Goal: Unclear: Browse casually

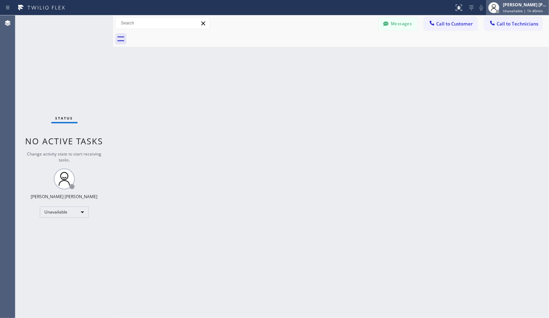
click at [538, 9] on span "Unavailable | 1h 40min" at bounding box center [523, 10] width 40 height 5
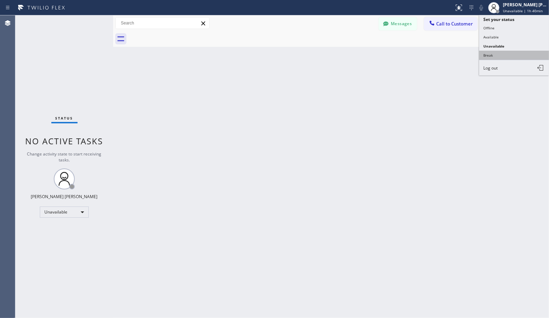
click at [514, 58] on button "Break" at bounding box center [514, 55] width 70 height 9
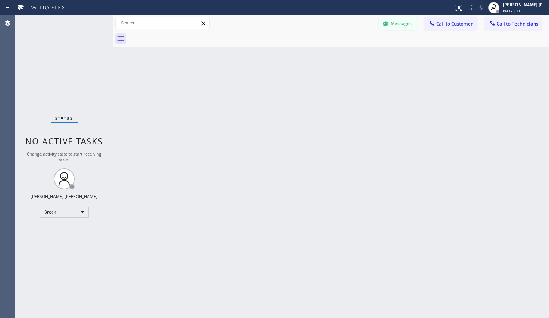
click at [223, 105] on div "Back to Dashboard Change Sender ID Customers Technicians Select a contact Outbo…" at bounding box center [331, 166] width 436 height 302
click at [354, 53] on div "Back to Dashboard Change Sender ID Customers Technicians Select a contact Outbo…" at bounding box center [331, 166] width 436 height 302
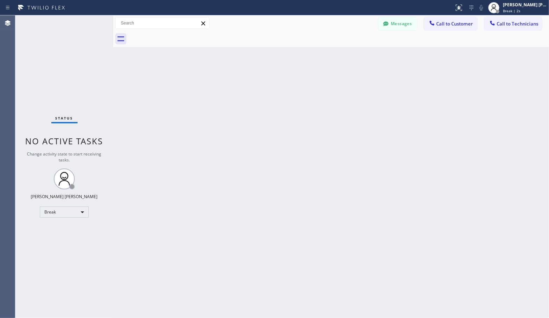
click at [354, 53] on div "Back to Dashboard Change Sender ID Customers Technicians Select a contact Outbo…" at bounding box center [331, 166] width 436 height 302
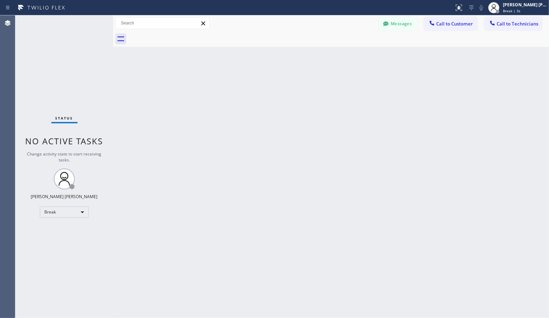
click at [354, 53] on div "Back to Dashboard Change Sender ID Customers Technicians Select a contact Outbo…" at bounding box center [331, 166] width 436 height 302
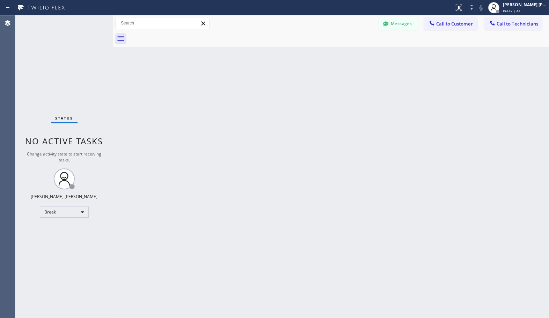
click at [354, 53] on div "Back to Dashboard Change Sender ID Customers Technicians Select a contact Outbo…" at bounding box center [331, 166] width 436 height 302
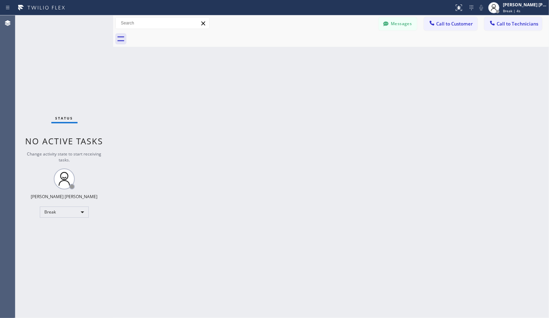
click at [354, 53] on div "Back to Dashboard Change Sender ID Customers Technicians Select a contact Outbo…" at bounding box center [331, 166] width 436 height 302
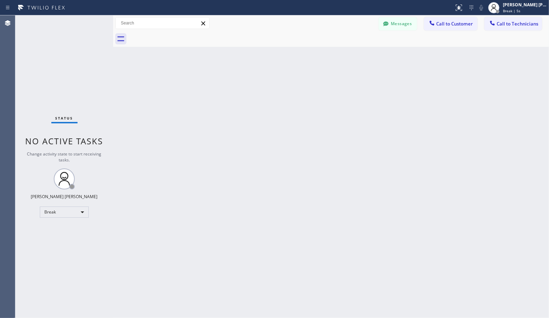
click at [354, 53] on div "Back to Dashboard Change Sender ID Customers Technicians Select a contact Outbo…" at bounding box center [331, 166] width 436 height 302
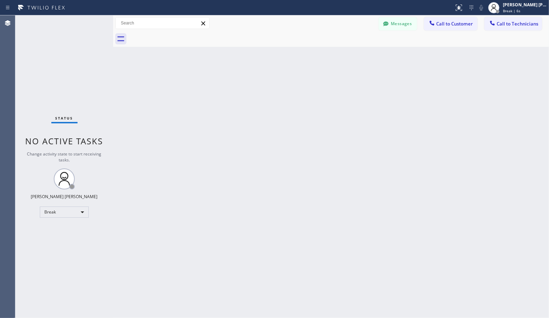
click at [354, 53] on div "Back to Dashboard Change Sender ID Customers Technicians Select a contact Outbo…" at bounding box center [331, 166] width 436 height 302
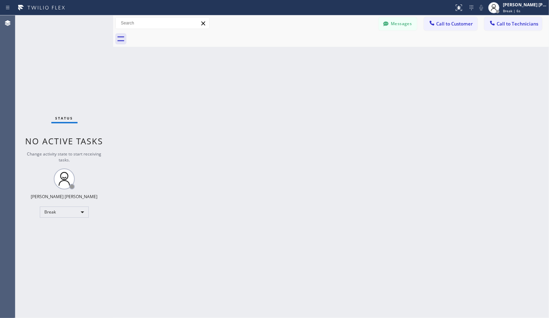
click at [354, 53] on div "Back to Dashboard Change Sender ID Customers Technicians Select a contact Outbo…" at bounding box center [331, 166] width 436 height 302
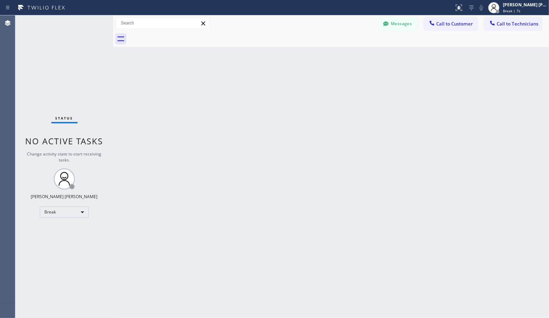
click at [354, 53] on div "Back to Dashboard Change Sender ID Customers Technicians Select a contact Outbo…" at bounding box center [331, 166] width 436 height 302
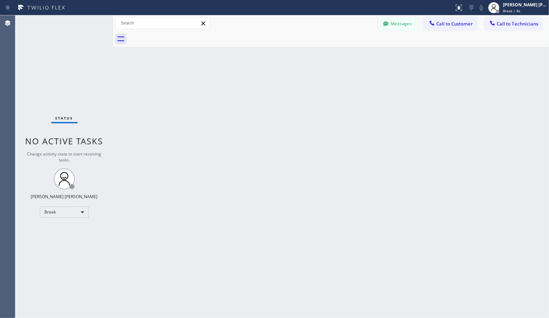
click at [354, 53] on div "Back to Dashboard Change Sender ID Customers Technicians Select a contact Outbo…" at bounding box center [331, 166] width 436 height 302
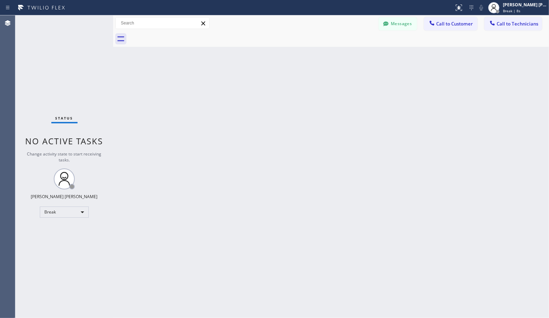
click at [354, 53] on div "Back to Dashboard Change Sender ID Customers Technicians Select a contact Outbo…" at bounding box center [331, 166] width 436 height 302
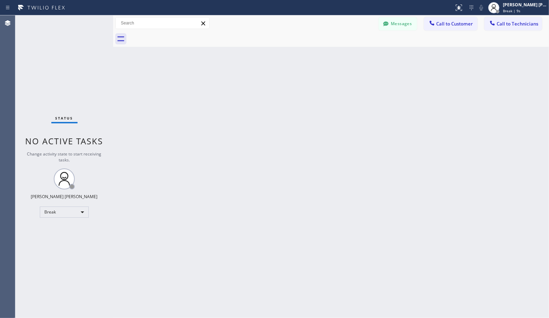
click at [354, 53] on div "Back to Dashboard Change Sender ID Customers Technicians Select a contact Outbo…" at bounding box center [331, 166] width 436 height 302
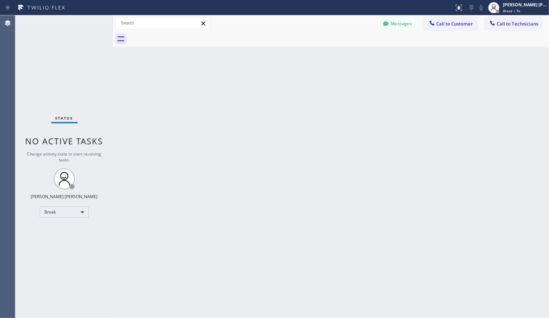
click at [354, 53] on div "Back to Dashboard Change Sender ID Customers Technicians Select a contact Outbo…" at bounding box center [331, 166] width 436 height 302
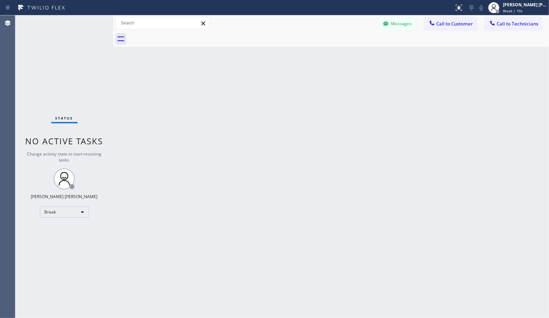
click at [354, 53] on div "Back to Dashboard Change Sender ID Customers Technicians Select a contact Outbo…" at bounding box center [331, 166] width 436 height 302
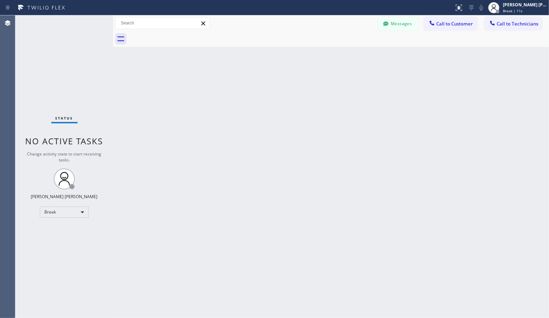
click at [354, 53] on div "Back to Dashboard Change Sender ID Customers Technicians Select a contact Outbo…" at bounding box center [331, 166] width 436 height 302
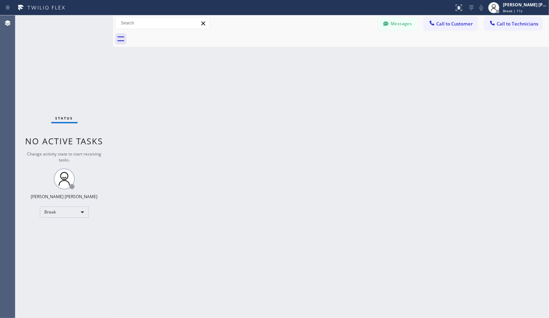
click at [354, 53] on div "Back to Dashboard Change Sender ID Customers Technicians Select a contact Outbo…" at bounding box center [331, 166] width 436 height 302
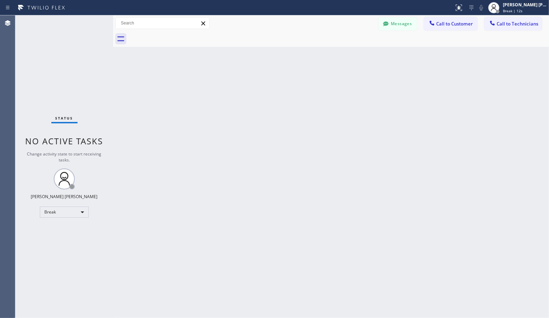
click at [354, 53] on div "Back to Dashboard Change Sender ID Customers Technicians Select a contact Outbo…" at bounding box center [331, 166] width 436 height 302
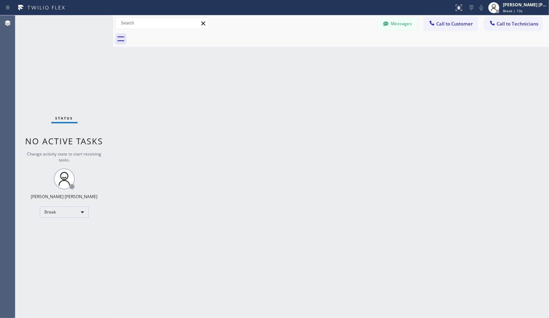
click at [354, 53] on div "Back to Dashboard Change Sender ID Customers Technicians Select a contact Outbo…" at bounding box center [331, 166] width 436 height 302
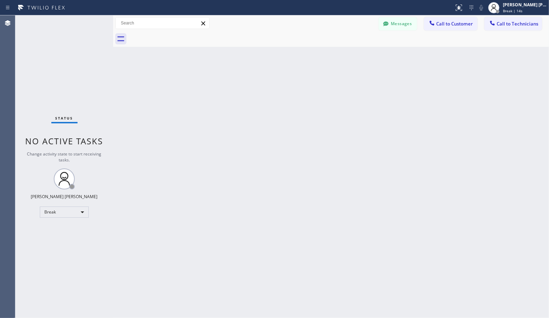
click at [354, 53] on div "Back to Dashboard Change Sender ID Customers Technicians Select a contact Outbo…" at bounding box center [331, 166] width 436 height 302
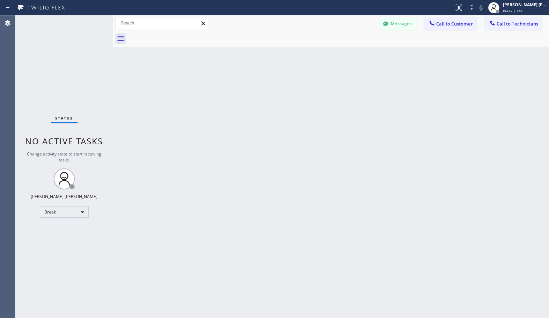
click at [354, 53] on div "Back to Dashboard Change Sender ID Customers Technicians Select a contact Outbo…" at bounding box center [331, 166] width 436 height 302
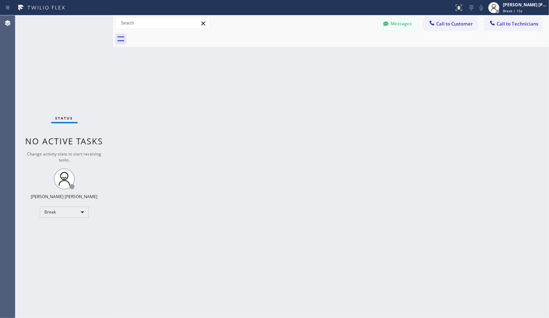
click at [354, 53] on div "Back to Dashboard Change Sender ID Customers Technicians Select a contact Outbo…" at bounding box center [331, 166] width 436 height 302
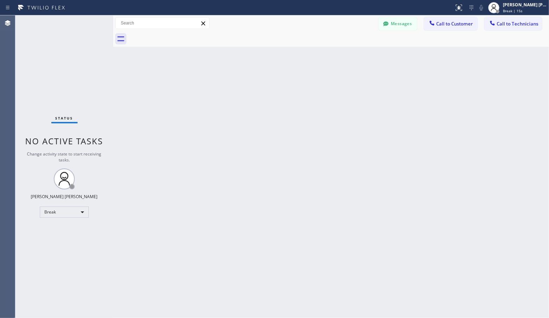
click at [354, 53] on div "Back to Dashboard Change Sender ID Customers Technicians Select a contact Outbo…" at bounding box center [331, 166] width 436 height 302
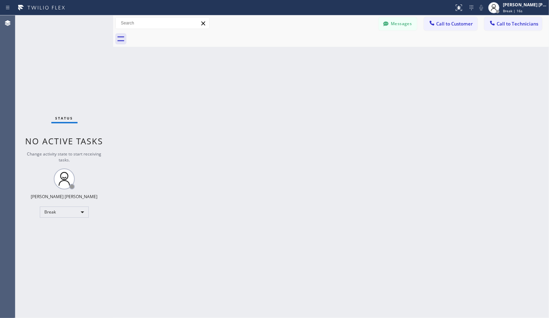
click at [354, 53] on div "Back to Dashboard Change Sender ID Customers Technicians Select a contact Outbo…" at bounding box center [331, 166] width 436 height 302
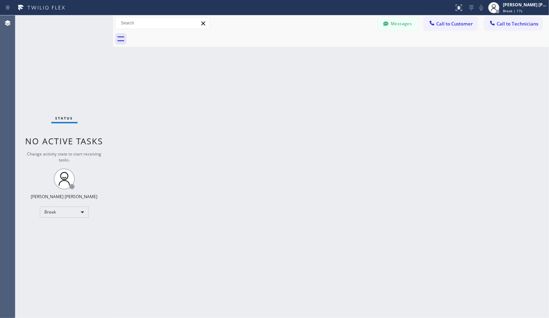
click at [354, 53] on div "Back to Dashboard Change Sender ID Customers Technicians Select a contact Outbo…" at bounding box center [331, 166] width 436 height 302
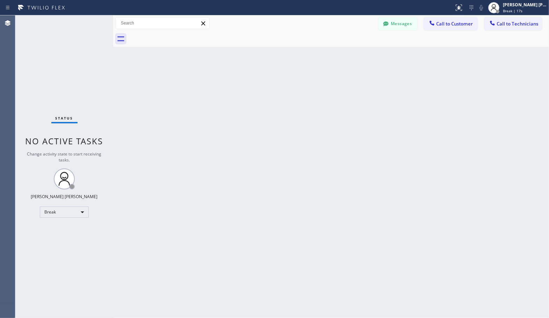
click at [354, 53] on div "Back to Dashboard Change Sender ID Customers Technicians Select a contact Outbo…" at bounding box center [331, 166] width 436 height 302
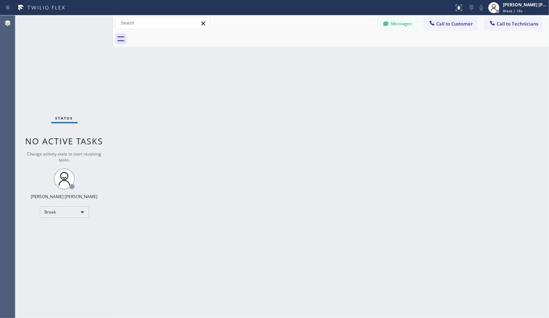
click at [354, 53] on div "Back to Dashboard Change Sender ID Customers Technicians Select a contact Outbo…" at bounding box center [331, 166] width 436 height 302
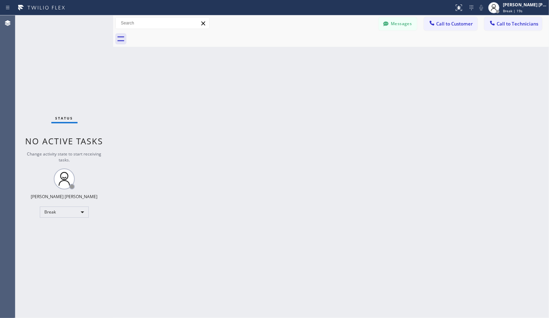
click at [354, 53] on div "Back to Dashboard Change Sender ID Customers Technicians Select a contact Outbo…" at bounding box center [331, 166] width 436 height 302
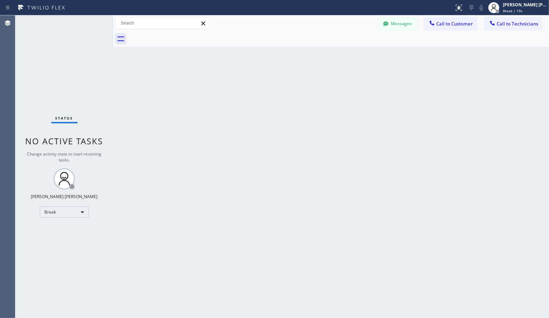
click at [354, 53] on div "Back to Dashboard Change Sender ID Customers Technicians Select a contact Outbo…" at bounding box center [331, 166] width 436 height 302
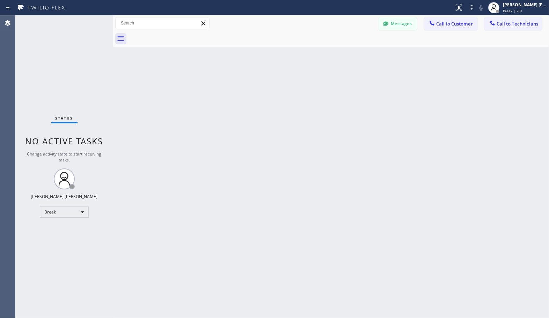
click at [354, 53] on div "Back to Dashboard Change Sender ID Customers Technicians Select a contact Outbo…" at bounding box center [331, 166] width 436 height 302
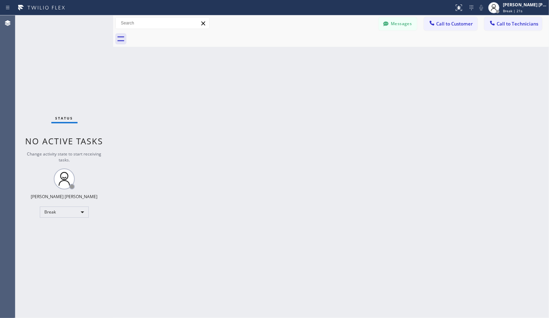
click at [354, 53] on div "Back to Dashboard Change Sender ID Customers Technicians Select a contact Outbo…" at bounding box center [331, 166] width 436 height 302
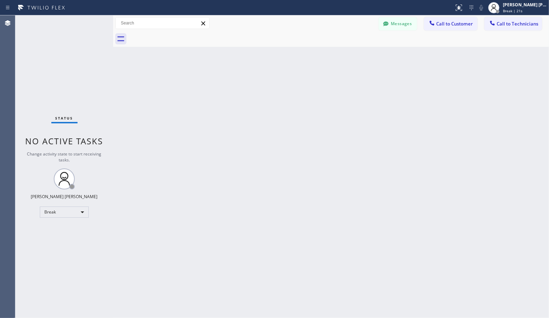
click at [354, 53] on div "Back to Dashboard Change Sender ID Customers Technicians Select a contact Outbo…" at bounding box center [331, 166] width 436 height 302
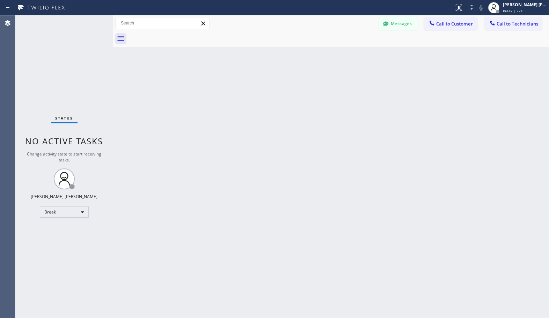
click at [354, 53] on div "Back to Dashboard Change Sender ID Customers Technicians Select a contact Outbo…" at bounding box center [331, 166] width 436 height 302
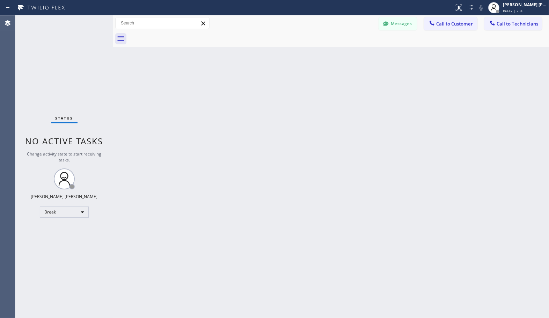
click at [354, 53] on div "Back to Dashboard Change Sender ID Customers Technicians Select a contact Outbo…" at bounding box center [331, 166] width 436 height 302
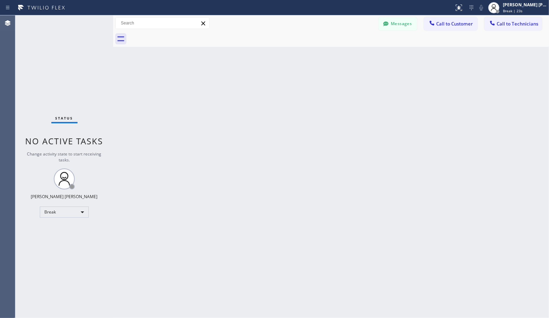
click at [354, 53] on div "Back to Dashboard Change Sender ID Customers Technicians Select a contact Outbo…" at bounding box center [331, 166] width 436 height 302
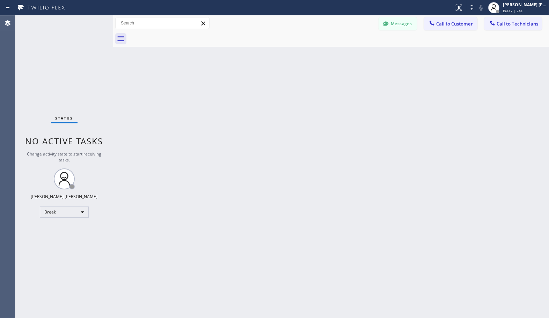
click at [354, 53] on div "Back to Dashboard Change Sender ID Customers Technicians Select a contact Outbo…" at bounding box center [331, 166] width 436 height 302
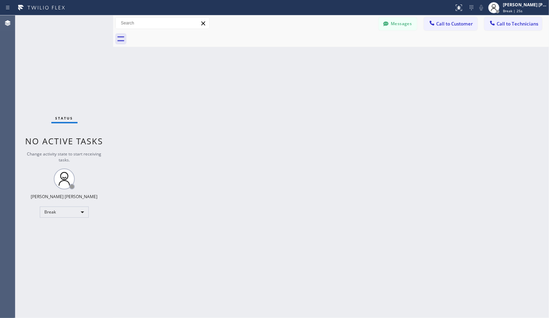
click at [354, 53] on div "Back to Dashboard Change Sender ID Customers Technicians Select a contact Outbo…" at bounding box center [331, 166] width 436 height 302
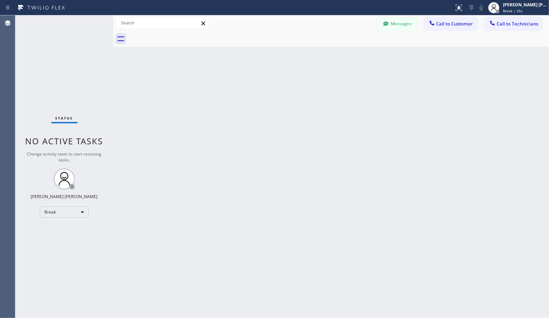
click at [354, 53] on div "Back to Dashboard Change Sender ID Customers Technicians Select a contact Outbo…" at bounding box center [331, 166] width 436 height 302
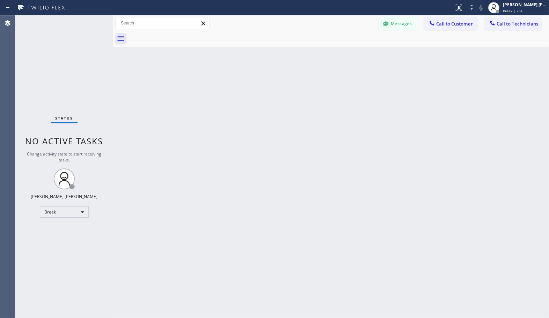
click at [354, 53] on div "Back to Dashboard Change Sender ID Customers Technicians Select a contact Outbo…" at bounding box center [331, 166] width 436 height 302
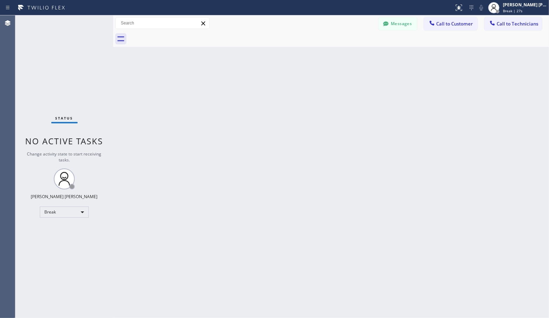
click at [354, 53] on div "Back to Dashboard Change Sender ID Customers Technicians Select a contact Outbo…" at bounding box center [331, 166] width 436 height 302
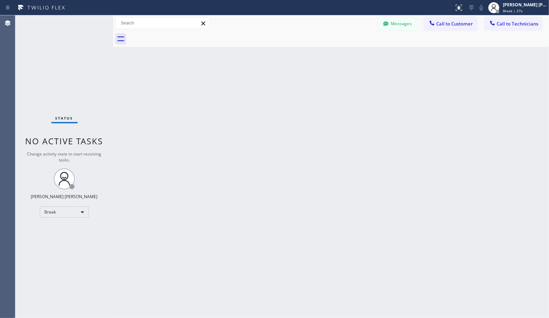
click at [354, 53] on div "Back to Dashboard Change Sender ID Customers Technicians Select a contact Outbo…" at bounding box center [331, 166] width 436 height 302
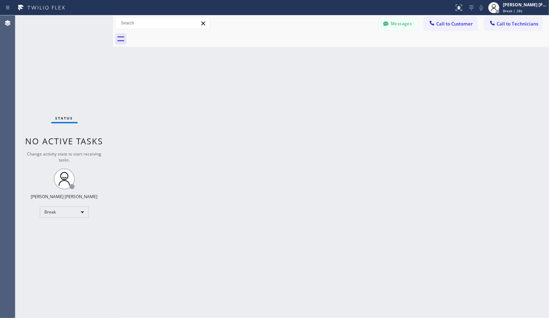
click at [354, 53] on div "Back to Dashboard Change Sender ID Customers Technicians Select a contact Outbo…" at bounding box center [331, 166] width 436 height 302
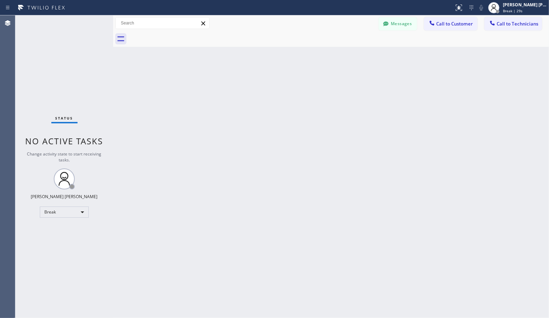
click at [354, 53] on div "Back to Dashboard Change Sender ID Customers Technicians Select a contact Outbo…" at bounding box center [331, 166] width 436 height 302
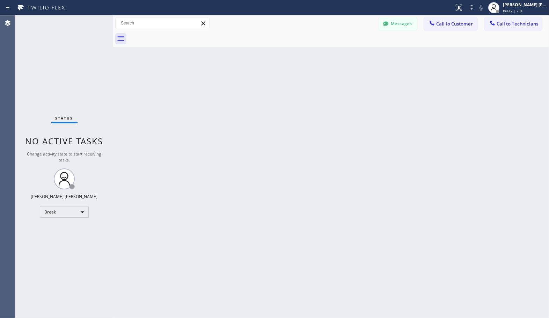
click at [354, 53] on div "Back to Dashboard Change Sender ID Customers Technicians Select a contact Outbo…" at bounding box center [331, 166] width 436 height 302
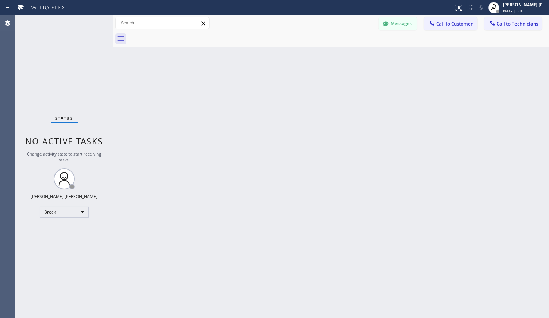
click at [354, 53] on div "Back to Dashboard Change Sender ID Customers Technicians Select a contact Outbo…" at bounding box center [331, 166] width 436 height 302
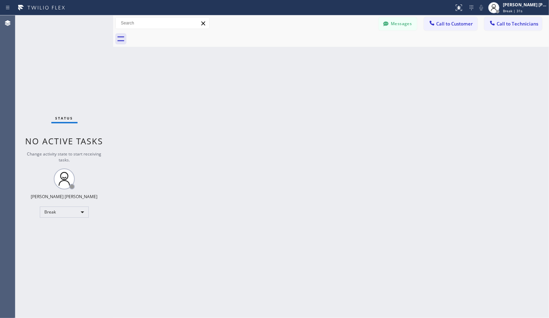
click at [354, 53] on div "Back to Dashboard Change Sender ID Customers Technicians Select a contact Outbo…" at bounding box center [331, 166] width 436 height 302
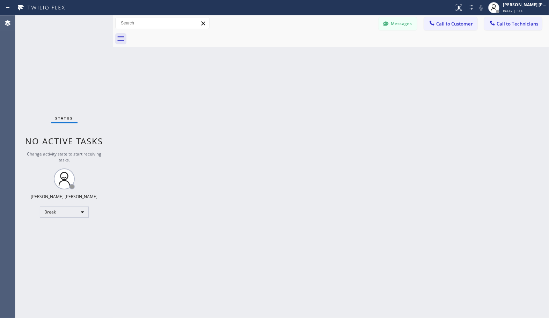
click at [354, 53] on div "Back to Dashboard Change Sender ID Customers Technicians Select a contact Outbo…" at bounding box center [331, 166] width 436 height 302
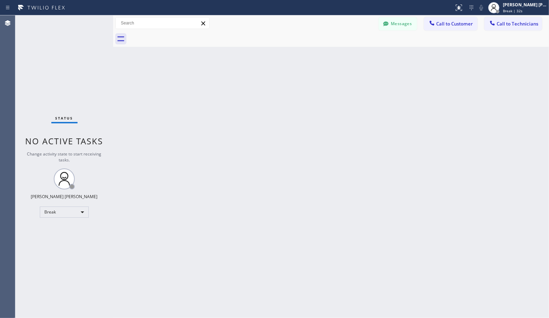
click at [354, 53] on div "Back to Dashboard Change Sender ID Customers Technicians Select a contact Outbo…" at bounding box center [331, 166] width 436 height 302
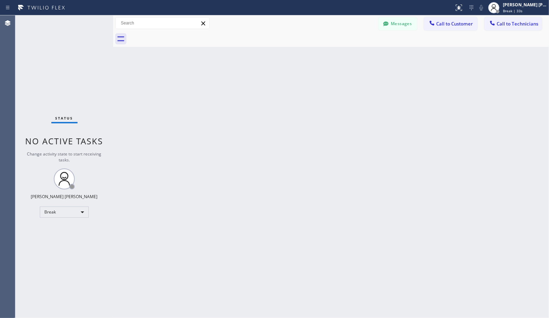
click at [354, 53] on div "Back to Dashboard Change Sender ID Customers Technicians Select a contact Outbo…" at bounding box center [331, 166] width 436 height 302
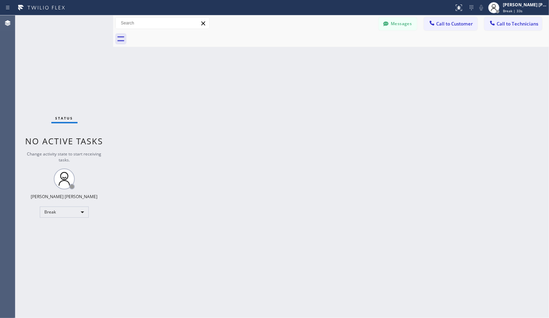
click at [354, 53] on div "Back to Dashboard Change Sender ID Customers Technicians Select a contact Outbo…" at bounding box center [331, 166] width 436 height 302
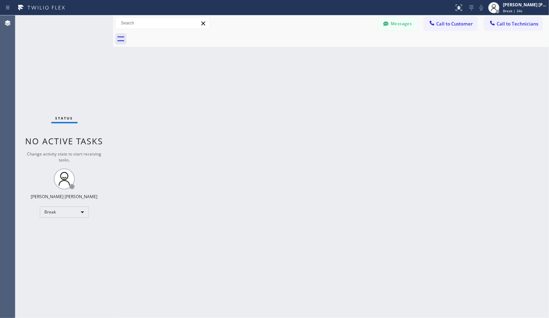
click at [354, 53] on div "Back to Dashboard Change Sender ID Customers Technicians Select a contact Outbo…" at bounding box center [331, 166] width 436 height 302
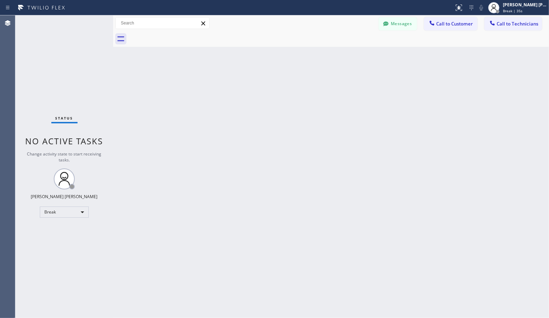
click at [354, 53] on div "Back to Dashboard Change Sender ID Customers Technicians Select a contact Outbo…" at bounding box center [331, 166] width 436 height 302
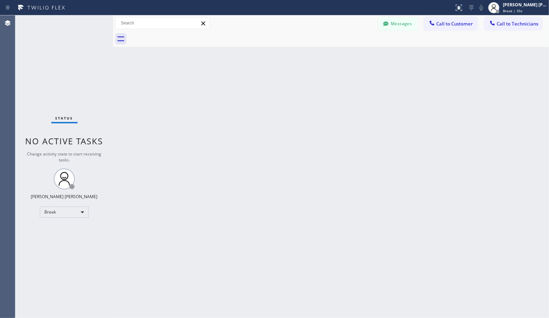
click at [354, 53] on div "Back to Dashboard Change Sender ID Customers Technicians Select a contact Outbo…" at bounding box center [331, 166] width 436 height 302
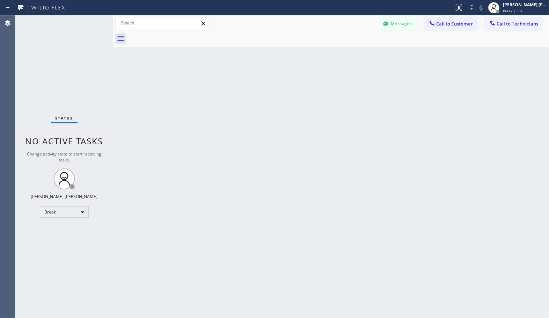
click at [354, 53] on div "Back to Dashboard Change Sender ID Customers Technicians Select a contact Outbo…" at bounding box center [331, 166] width 436 height 302
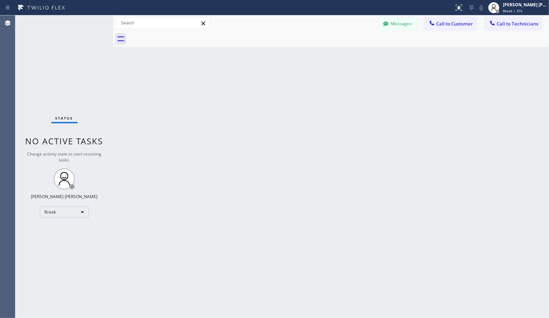
click at [354, 53] on div "Back to Dashboard Change Sender ID Customers Technicians Select a contact Outbo…" at bounding box center [331, 166] width 436 height 302
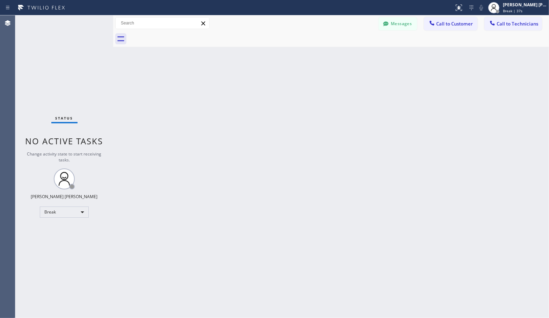
click at [354, 53] on div "Back to Dashboard Change Sender ID Customers Technicians Select a contact Outbo…" at bounding box center [331, 166] width 436 height 302
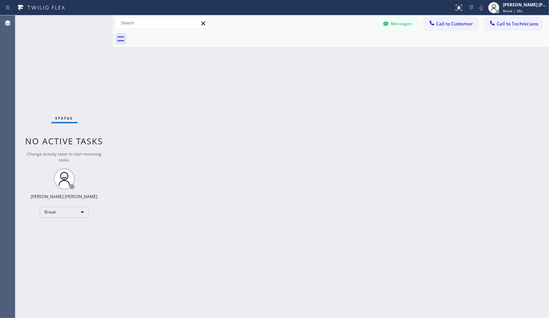
click at [354, 53] on div "Back to Dashboard Change Sender ID Customers Technicians Select a contact Outbo…" at bounding box center [331, 166] width 436 height 302
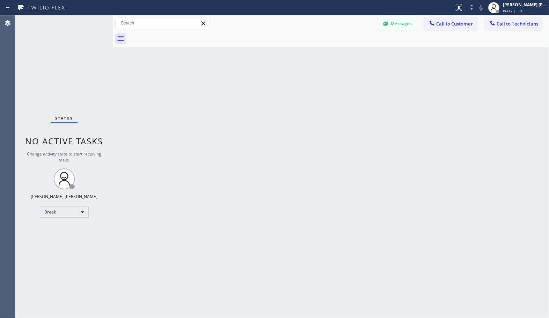
click at [354, 53] on div "Back to Dashboard Change Sender ID Customers Technicians Select a contact Outbo…" at bounding box center [331, 166] width 436 height 302
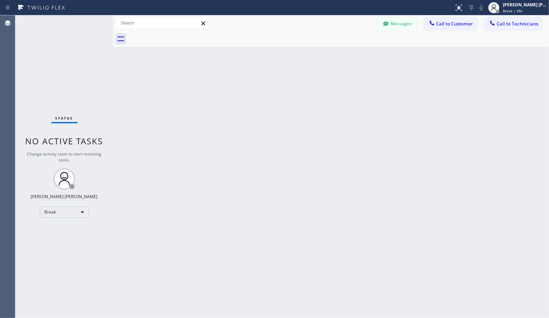
click at [354, 53] on div "Back to Dashboard Change Sender ID Customers Technicians Select a contact Outbo…" at bounding box center [331, 166] width 436 height 302
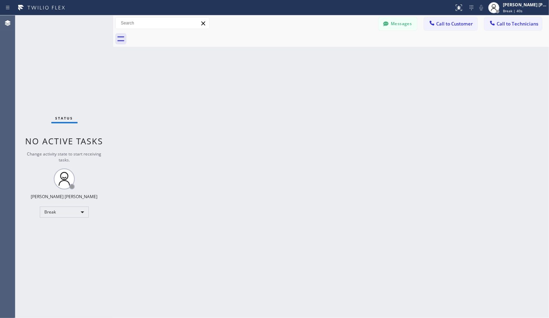
click at [354, 53] on div "Back to Dashboard Change Sender ID Customers Technicians Select a contact Outbo…" at bounding box center [331, 166] width 436 height 302
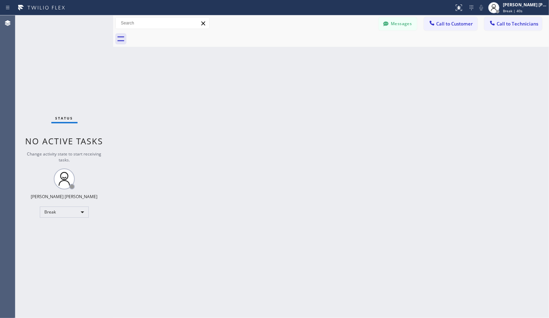
click at [354, 53] on div "Back to Dashboard Change Sender ID Customers Technicians Select a contact Outbo…" at bounding box center [331, 166] width 436 height 302
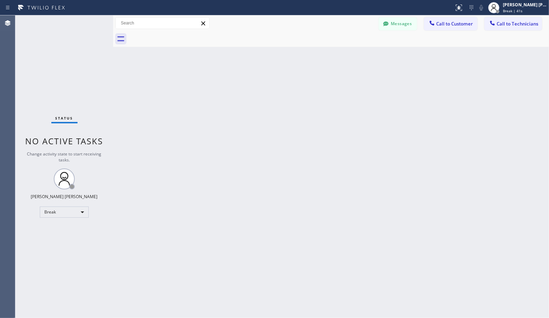
click at [354, 53] on div "Back to Dashboard Change Sender ID Customers Technicians Select a contact Outbo…" at bounding box center [331, 166] width 436 height 302
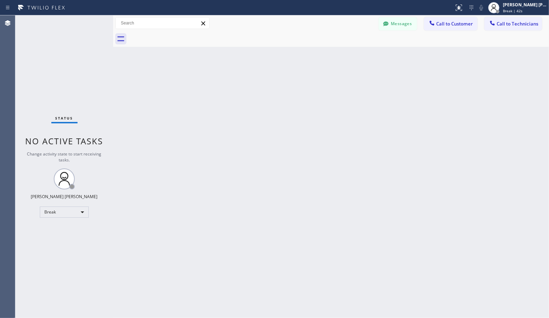
click at [354, 53] on div "Back to Dashboard Change Sender ID Customers Technicians Select a contact Outbo…" at bounding box center [331, 166] width 436 height 302
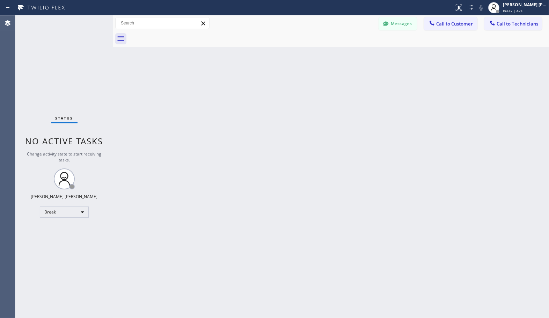
click at [354, 53] on div "Back to Dashboard Change Sender ID Customers Technicians Select a contact Outbo…" at bounding box center [331, 166] width 436 height 302
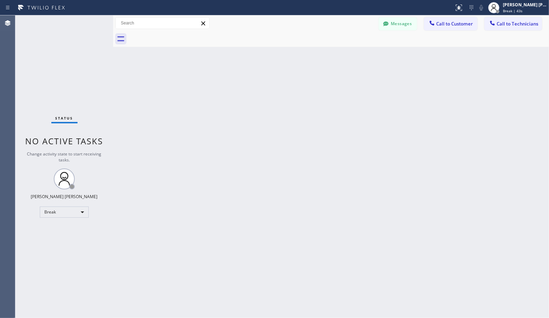
click at [354, 53] on div "Back to Dashboard Change Sender ID Customers Technicians Select a contact Outbo…" at bounding box center [331, 166] width 436 height 302
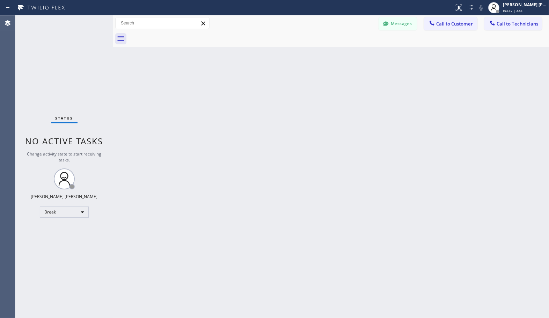
click at [354, 53] on div "Back to Dashboard Change Sender ID Customers Technicians Select a contact Outbo…" at bounding box center [331, 166] width 436 height 302
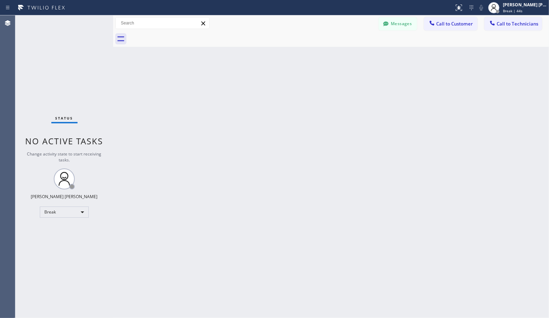
click at [354, 53] on div "Back to Dashboard Change Sender ID Customers Technicians Select a contact Outbo…" at bounding box center [331, 166] width 436 height 302
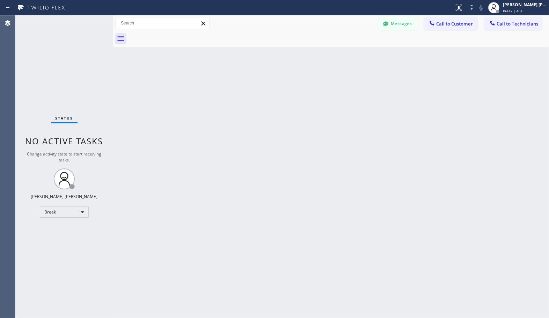
click at [354, 53] on div "Back to Dashboard Change Sender ID Customers Technicians Select a contact Outbo…" at bounding box center [331, 166] width 436 height 302
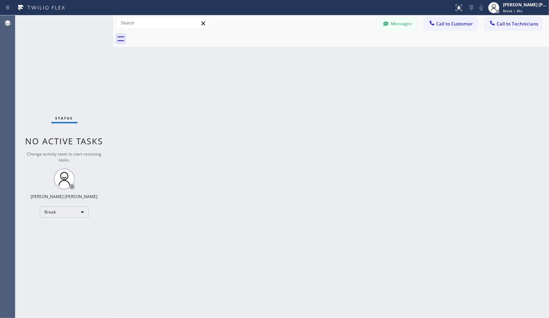
click at [354, 53] on div "Back to Dashboard Change Sender ID Customers Technicians Select a contact Outbo…" at bounding box center [331, 166] width 436 height 302
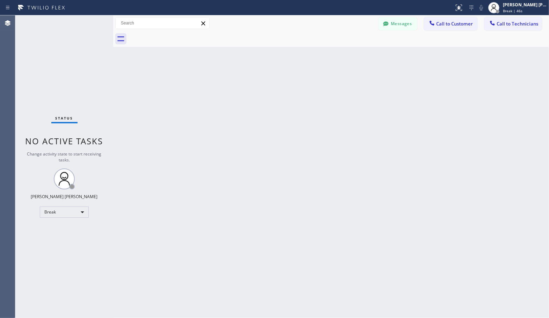
click at [354, 53] on div "Back to Dashboard Change Sender ID Customers Technicians Select a contact Outbo…" at bounding box center [331, 166] width 436 height 302
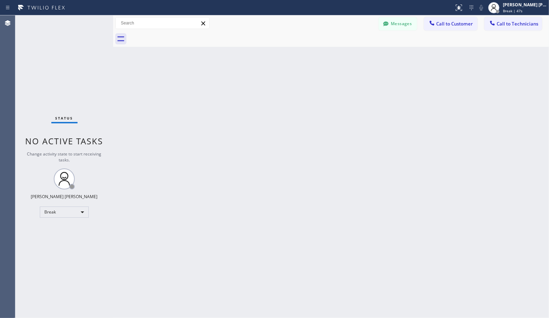
click at [354, 53] on div "Back to Dashboard Change Sender ID Customers Technicians Select a contact Outbo…" at bounding box center [331, 166] width 436 height 302
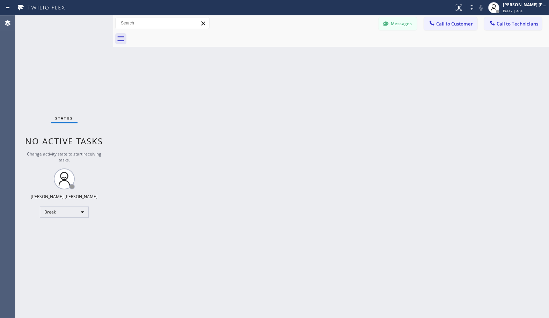
click at [354, 53] on div "Back to Dashboard Change Sender ID Customers Technicians Select a contact Outbo…" at bounding box center [331, 166] width 436 height 302
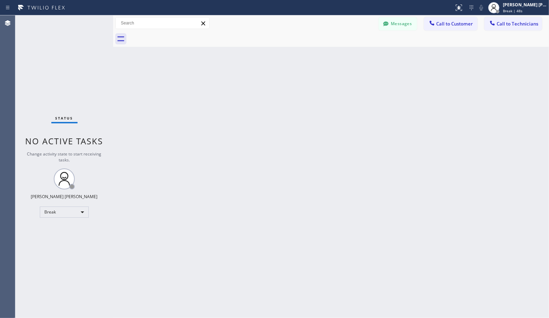
click at [354, 53] on div "Back to Dashboard Change Sender ID Customers Technicians Select a contact Outbo…" at bounding box center [331, 166] width 436 height 302
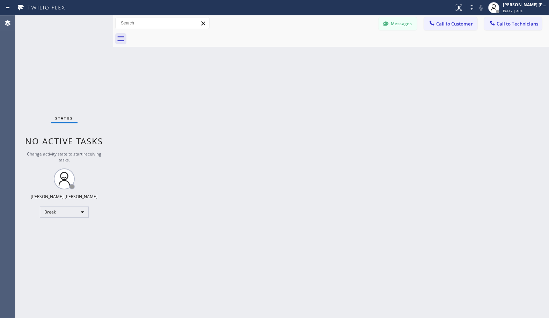
click at [354, 53] on div "Back to Dashboard Change Sender ID Customers Technicians Select a contact Outbo…" at bounding box center [331, 166] width 436 height 302
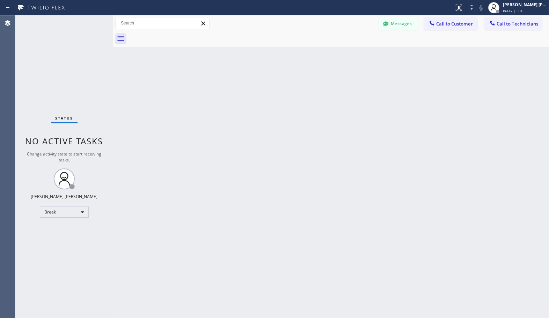
click at [354, 53] on div "Back to Dashboard Change Sender ID Customers Technicians Select a contact Outbo…" at bounding box center [331, 166] width 436 height 302
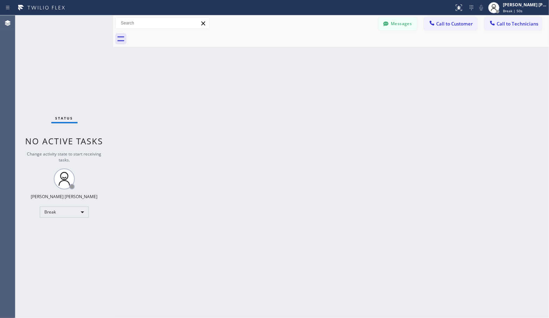
click at [354, 53] on div "Back to Dashboard Change Sender ID Customers Technicians Select a contact Outbo…" at bounding box center [331, 166] width 436 height 302
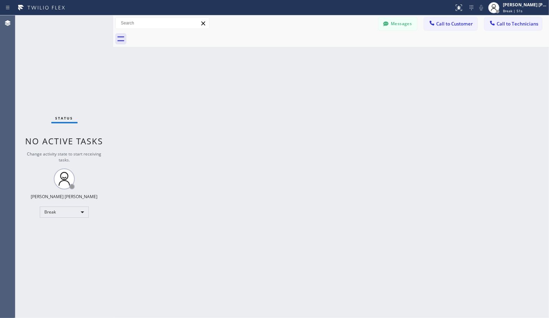
click at [354, 53] on div "Back to Dashboard Change Sender ID Customers Technicians Select a contact Outbo…" at bounding box center [331, 166] width 436 height 302
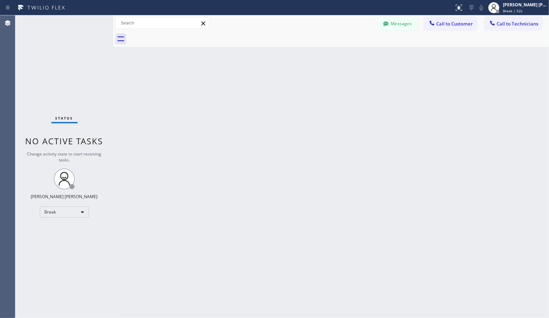
click at [354, 53] on div "Back to Dashboard Change Sender ID Customers Technicians Select a contact Outbo…" at bounding box center [331, 166] width 436 height 302
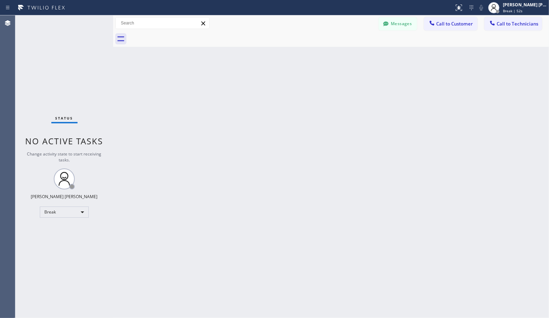
click at [354, 53] on div "Back to Dashboard Change Sender ID Customers Technicians Select a contact Outbo…" at bounding box center [331, 166] width 436 height 302
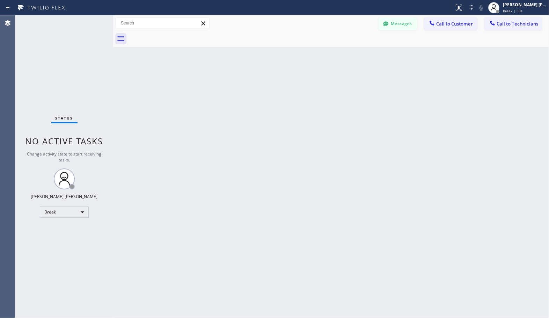
click at [354, 53] on div "Back to Dashboard Change Sender ID Customers Technicians Select a contact Outbo…" at bounding box center [331, 166] width 436 height 302
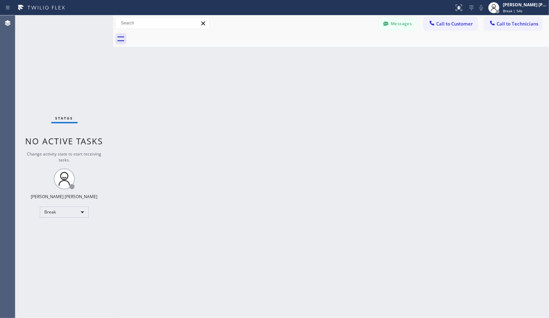
click at [354, 53] on div "Back to Dashboard Change Sender ID Customers Technicians Select a contact Outbo…" at bounding box center [331, 166] width 436 height 302
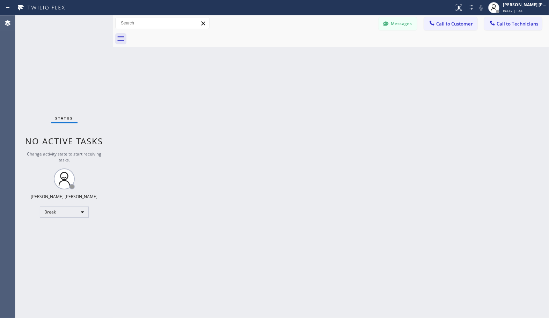
click at [354, 53] on div "Back to Dashboard Change Sender ID Customers Technicians Select a contact Outbo…" at bounding box center [331, 166] width 436 height 302
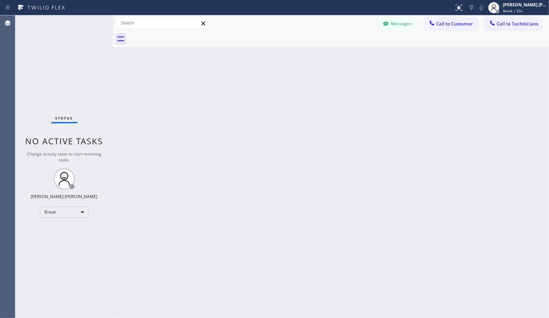
click at [354, 53] on div "Back to Dashboard Change Sender ID Customers Technicians Select a contact Outbo…" at bounding box center [331, 166] width 436 height 302
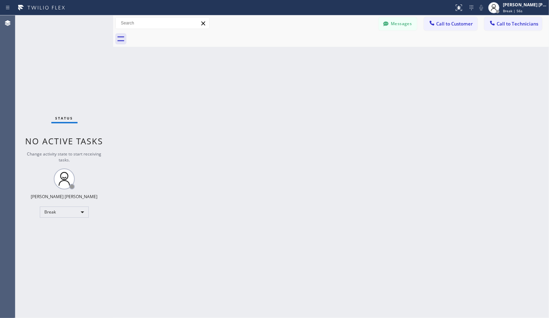
click at [354, 53] on div "Back to Dashboard Change Sender ID Customers Technicians Select a contact Outbo…" at bounding box center [331, 166] width 436 height 302
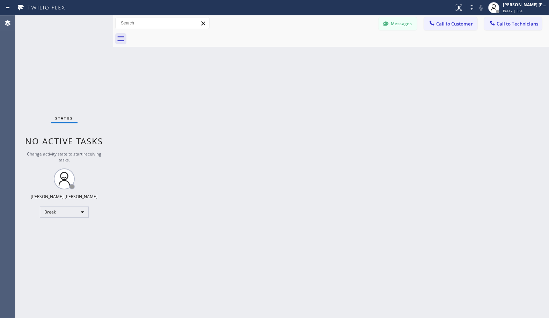
click at [354, 53] on div "Back to Dashboard Change Sender ID Customers Technicians Select a contact Outbo…" at bounding box center [331, 166] width 436 height 302
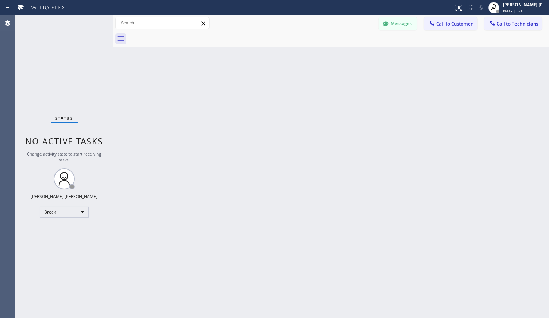
click at [354, 53] on div "Back to Dashboard Change Sender ID Customers Technicians Select a contact Outbo…" at bounding box center [331, 166] width 436 height 302
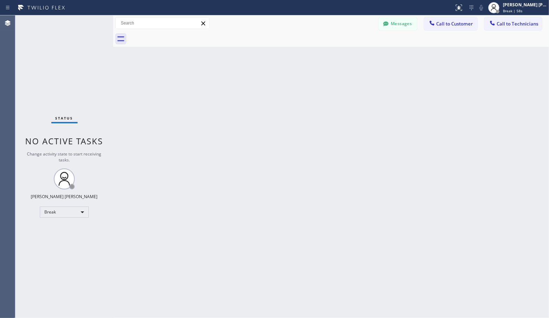
click at [354, 53] on div "Back to Dashboard Change Sender ID Customers Technicians Select a contact Outbo…" at bounding box center [331, 166] width 436 height 302
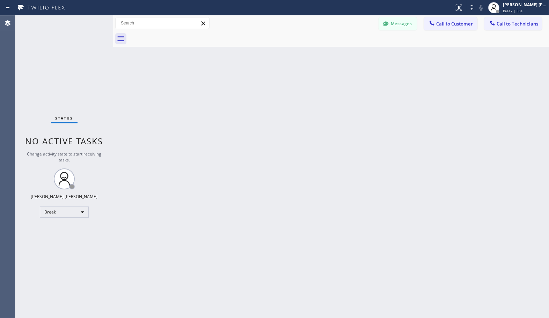
click at [354, 53] on div "Back to Dashboard Change Sender ID Customers Technicians Select a contact Outbo…" at bounding box center [331, 166] width 436 height 302
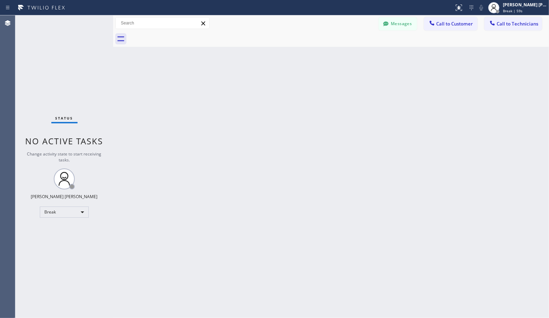
click at [354, 53] on div "Back to Dashboard Change Sender ID Customers Technicians Select a contact Outbo…" at bounding box center [331, 166] width 436 height 302
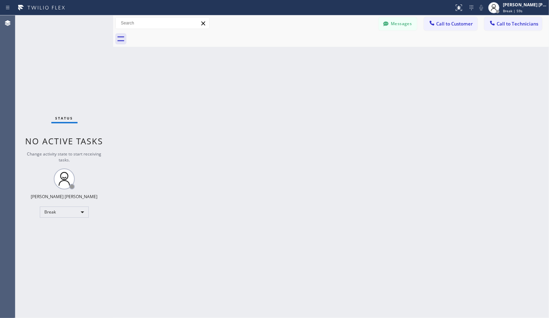
click at [354, 53] on div "Back to Dashboard Change Sender ID Customers Technicians Select a contact Outbo…" at bounding box center [331, 166] width 436 height 302
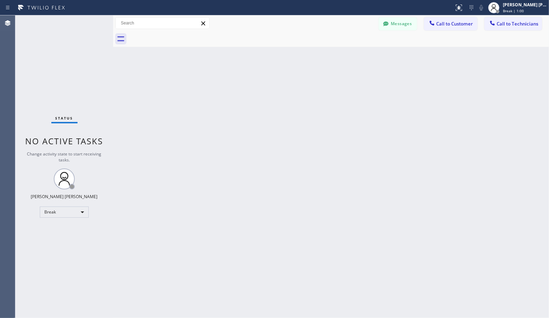
click at [354, 53] on div "Back to Dashboard Change Sender ID Customers Technicians Select a contact Outbo…" at bounding box center [331, 166] width 436 height 302
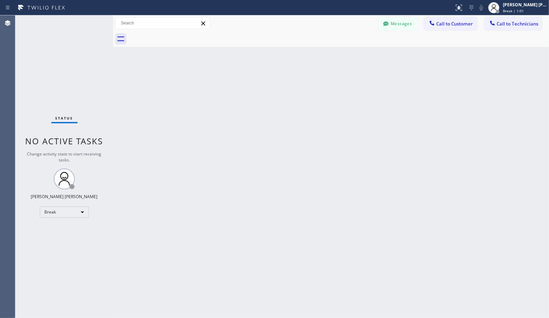
click at [354, 53] on div "Back to Dashboard Change Sender ID Customers Technicians Select a contact Outbo…" at bounding box center [331, 166] width 436 height 302
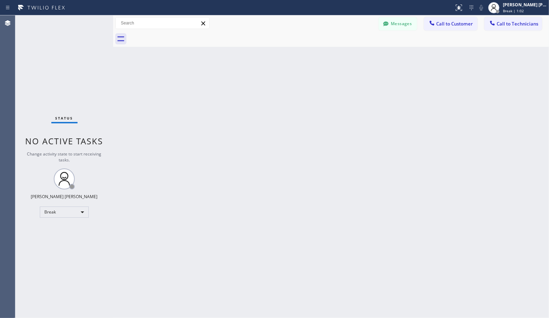
click at [354, 53] on div "Back to Dashboard Change Sender ID Customers Technicians Select a contact Outbo…" at bounding box center [331, 166] width 436 height 302
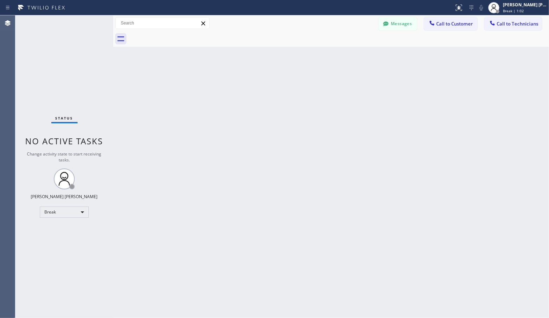
click at [354, 53] on div "Back to Dashboard Change Sender ID Customers Technicians Select a contact Outbo…" at bounding box center [331, 166] width 436 height 302
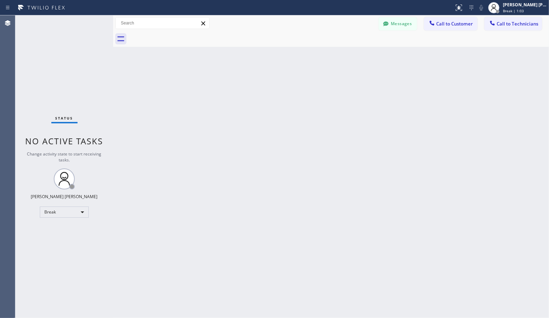
click at [354, 53] on div "Back to Dashboard Change Sender ID Customers Technicians Select a contact Outbo…" at bounding box center [331, 166] width 436 height 302
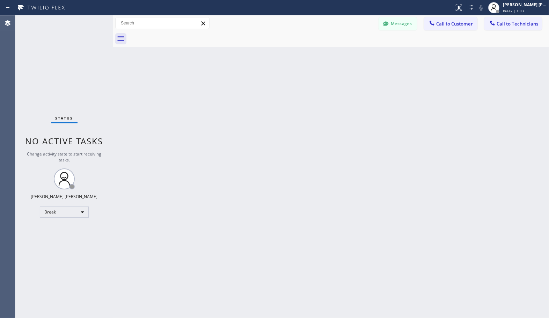
click at [354, 53] on div "Back to Dashboard Change Sender ID Customers Technicians Select a contact Outbo…" at bounding box center [331, 166] width 436 height 302
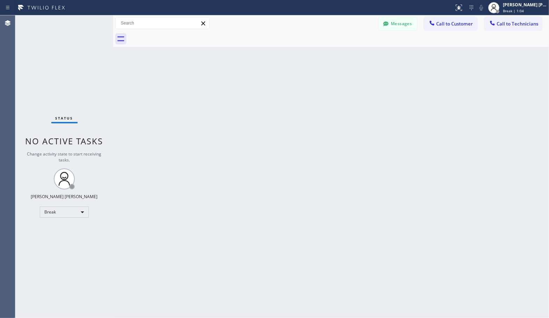
click at [354, 53] on div "Back to Dashboard Change Sender ID Customers Technicians Select a contact Outbo…" at bounding box center [331, 166] width 436 height 302
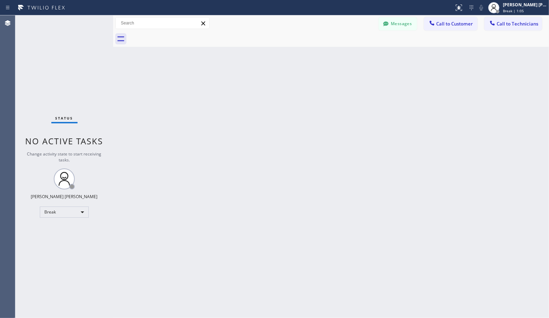
click at [354, 53] on div "Back to Dashboard Change Sender ID Customers Technicians Select a contact Outbo…" at bounding box center [331, 166] width 436 height 302
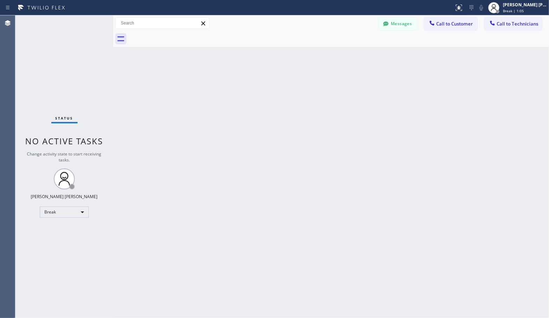
click at [354, 53] on div "Back to Dashboard Change Sender ID Customers Technicians Select a contact Outbo…" at bounding box center [331, 166] width 436 height 302
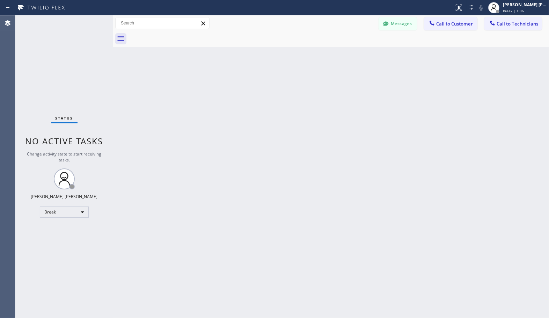
click at [354, 53] on div "Back to Dashboard Change Sender ID Customers Technicians Select a contact Outbo…" at bounding box center [331, 166] width 436 height 302
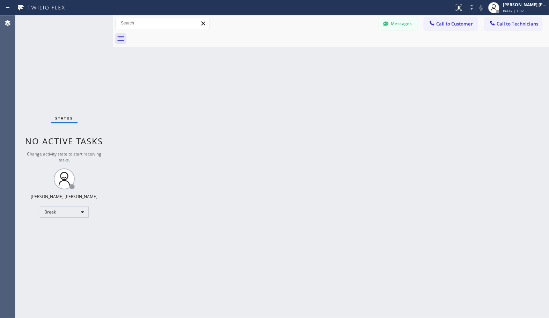
click at [354, 53] on div "Back to Dashboard Change Sender ID Customers Technicians Select a contact Outbo…" at bounding box center [331, 166] width 436 height 302
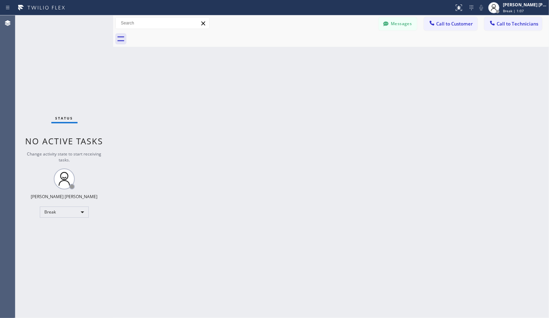
click at [354, 53] on div "Back to Dashboard Change Sender ID Customers Technicians Select a contact Outbo…" at bounding box center [331, 166] width 436 height 302
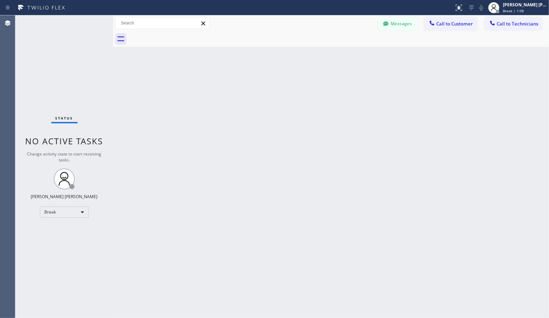
click at [354, 53] on div "Back to Dashboard Change Sender ID Customers Technicians Select a contact Outbo…" at bounding box center [331, 166] width 436 height 302
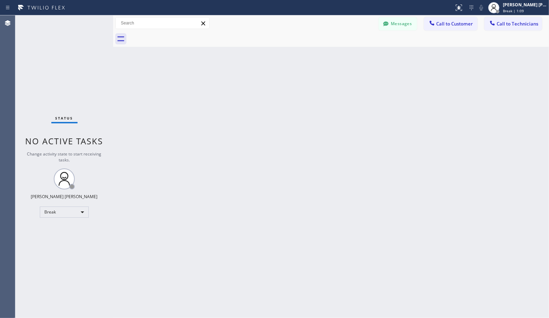
click at [354, 53] on div "Back to Dashboard Change Sender ID Customers Technicians Select a contact Outbo…" at bounding box center [331, 166] width 436 height 302
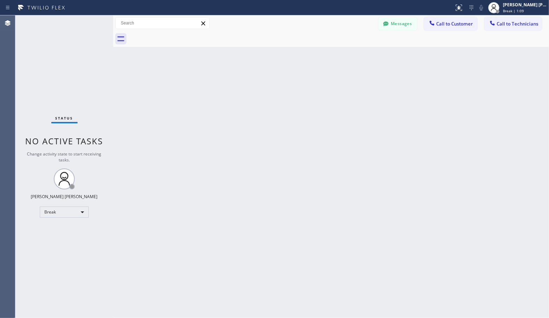
click at [354, 53] on div "Back to Dashboard Change Sender ID Customers Technicians Select a contact Outbo…" at bounding box center [331, 166] width 436 height 302
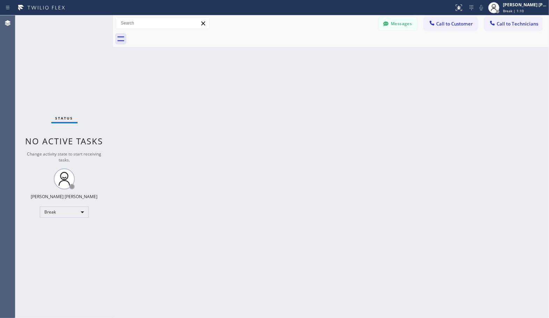
click at [354, 53] on div "Back to Dashboard Change Sender ID Customers Technicians Select a contact Outbo…" at bounding box center [331, 166] width 436 height 302
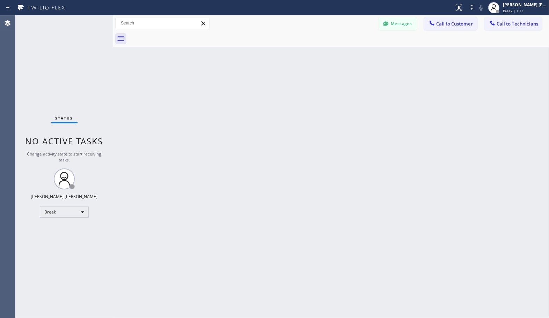
click at [354, 53] on div "Back to Dashboard Change Sender ID Customers Technicians Select a contact Outbo…" at bounding box center [331, 166] width 436 height 302
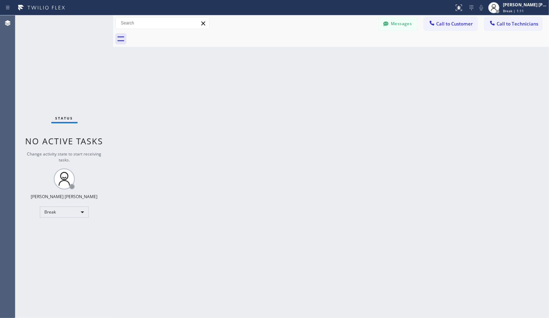
click at [354, 53] on div "Back to Dashboard Change Sender ID Customers Technicians Select a contact Outbo…" at bounding box center [331, 166] width 436 height 302
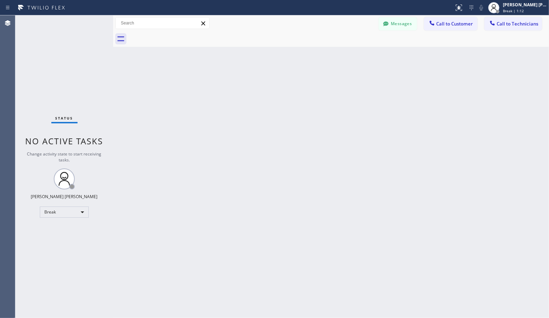
click at [354, 53] on div "Back to Dashboard Change Sender ID Customers Technicians Select a contact Outbo…" at bounding box center [331, 166] width 436 height 302
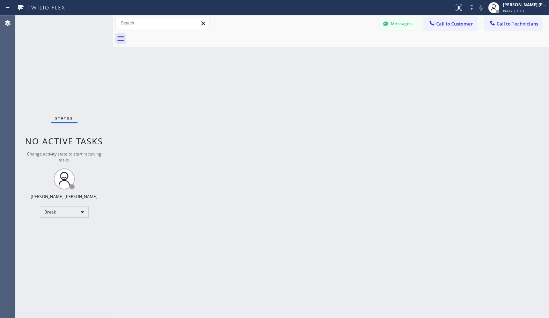
click at [354, 53] on div "Back to Dashboard Change Sender ID Customers Technicians Select a contact Outbo…" at bounding box center [331, 166] width 436 height 302
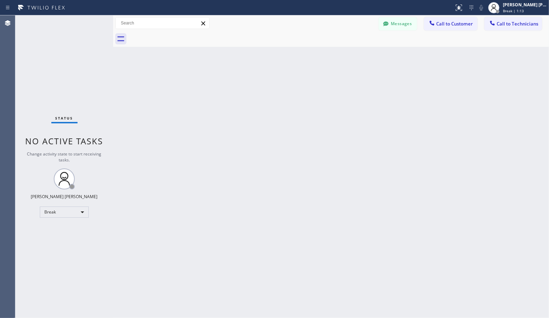
click at [354, 53] on div "Back to Dashboard Change Sender ID Customers Technicians Select a contact Outbo…" at bounding box center [331, 166] width 436 height 302
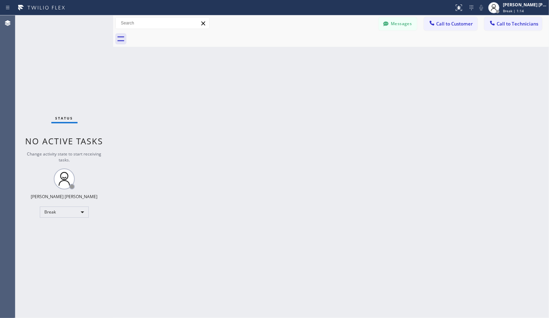
click at [354, 53] on div "Back to Dashboard Change Sender ID Customers Technicians Select a contact Outbo…" at bounding box center [331, 166] width 436 height 302
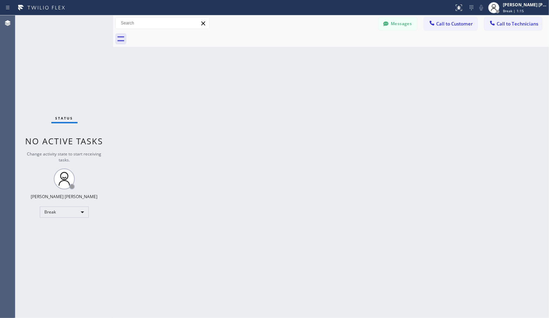
click at [354, 53] on div "Back to Dashboard Change Sender ID Customers Technicians Select a contact Outbo…" at bounding box center [331, 166] width 436 height 302
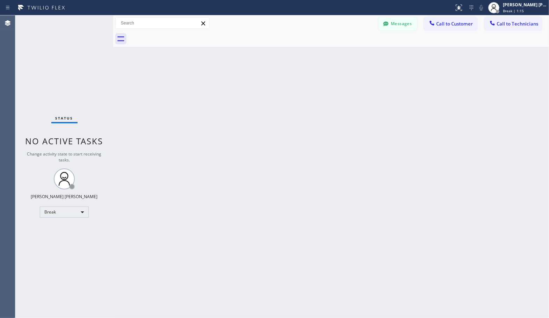
click at [354, 53] on div "Back to Dashboard Change Sender ID Customers Technicians Select a contact Outbo…" at bounding box center [331, 166] width 436 height 302
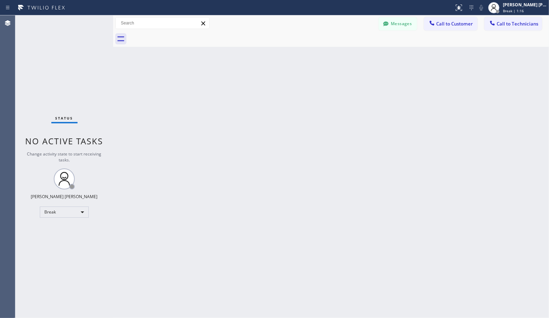
click at [354, 53] on div "Back to Dashboard Change Sender ID Customers Technicians Select a contact Outbo…" at bounding box center [331, 166] width 436 height 302
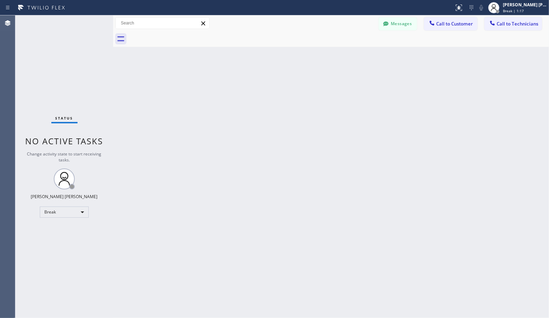
click at [354, 53] on div "Back to Dashboard Change Sender ID Customers Technicians Select a contact Outbo…" at bounding box center [331, 166] width 436 height 302
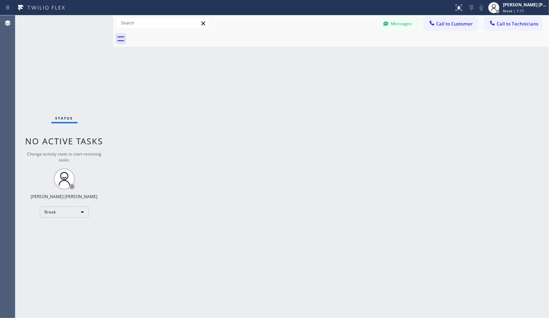
click at [354, 53] on div "Back to Dashboard Change Sender ID Customers Technicians Select a contact Outbo…" at bounding box center [331, 166] width 436 height 302
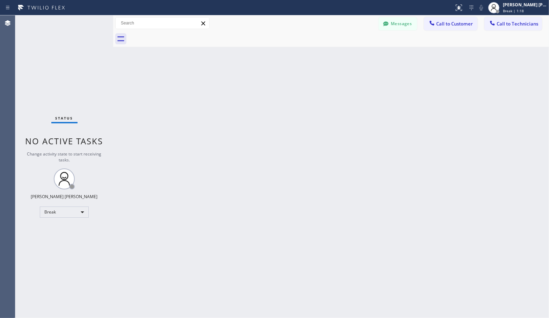
click at [354, 53] on div "Back to Dashboard Change Sender ID Customers Technicians Select a contact Outbo…" at bounding box center [331, 166] width 436 height 302
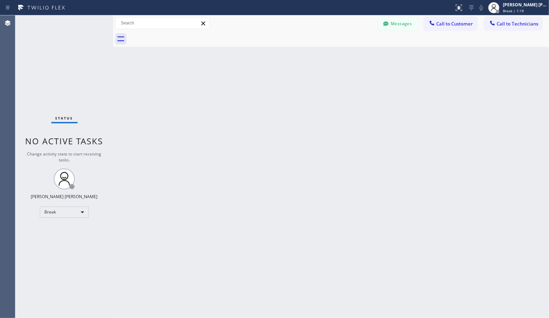
click at [354, 53] on div "Back to Dashboard Change Sender ID Customers Technicians Select a contact Outbo…" at bounding box center [331, 166] width 436 height 302
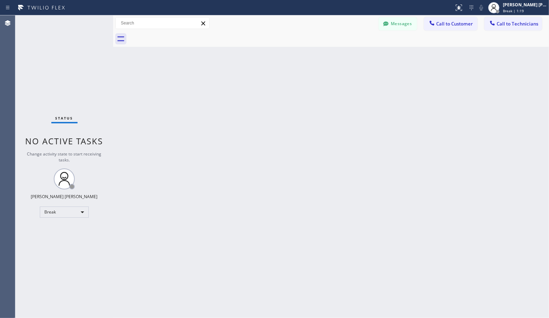
click at [354, 53] on div "Back to Dashboard Change Sender ID Customers Technicians Select a contact Outbo…" at bounding box center [331, 166] width 436 height 302
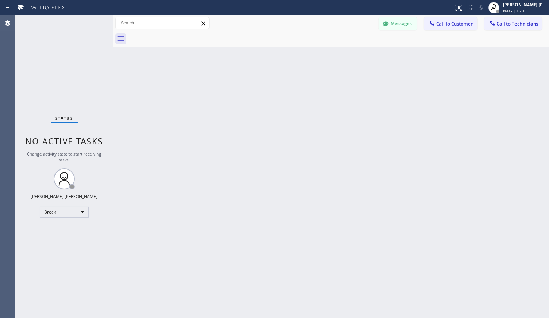
click at [354, 53] on div "Back to Dashboard Change Sender ID Customers Technicians Select a contact Outbo…" at bounding box center [331, 166] width 436 height 302
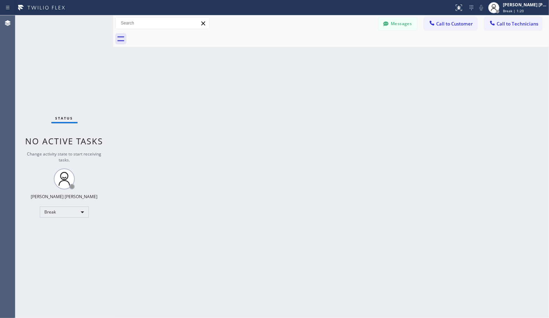
click at [354, 53] on div "Back to Dashboard Change Sender ID Customers Technicians Select a contact Outbo…" at bounding box center [331, 166] width 436 height 302
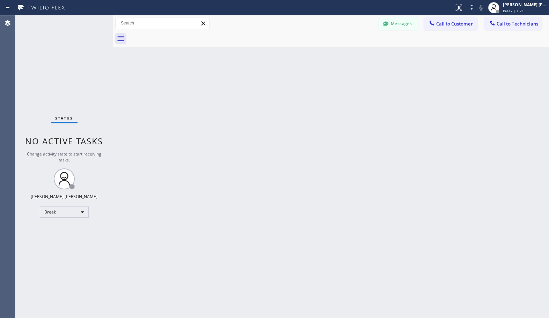
click at [354, 53] on div "Back to Dashboard Change Sender ID Customers Technicians Select a contact Outbo…" at bounding box center [331, 166] width 436 height 302
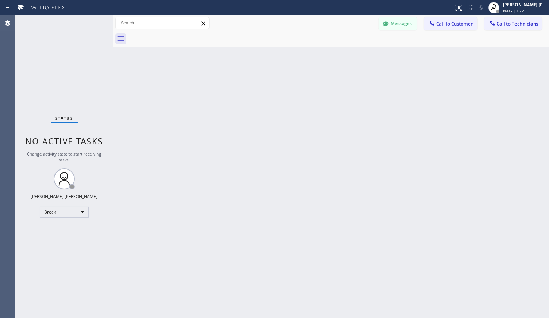
click at [354, 53] on div "Back to Dashboard Change Sender ID Customers Technicians Select a contact Outbo…" at bounding box center [331, 166] width 436 height 302
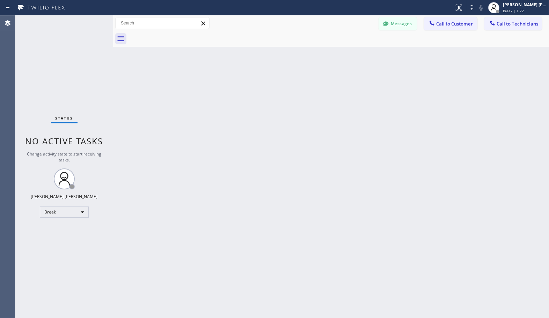
click at [354, 53] on div "Back to Dashboard Change Sender ID Customers Technicians Select a contact Outbo…" at bounding box center [331, 166] width 436 height 302
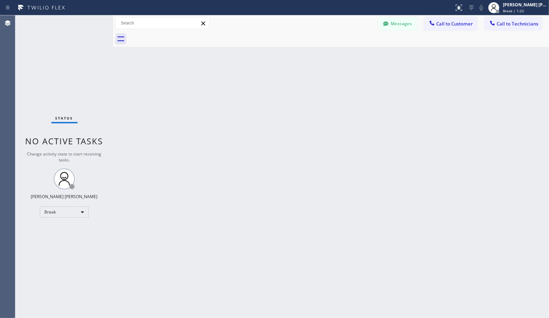
click at [354, 53] on div "Back to Dashboard Change Sender ID Customers Technicians Select a contact Outbo…" at bounding box center [331, 166] width 436 height 302
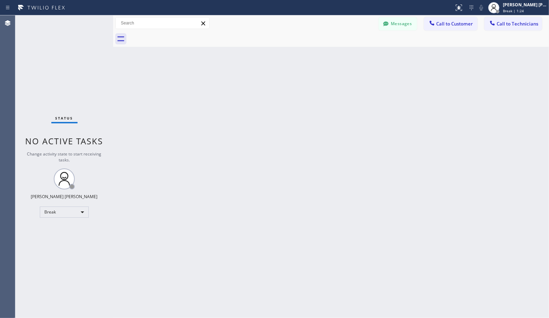
click at [354, 53] on div "Back to Dashboard Change Sender ID Customers Technicians Select a contact Outbo…" at bounding box center [331, 166] width 436 height 302
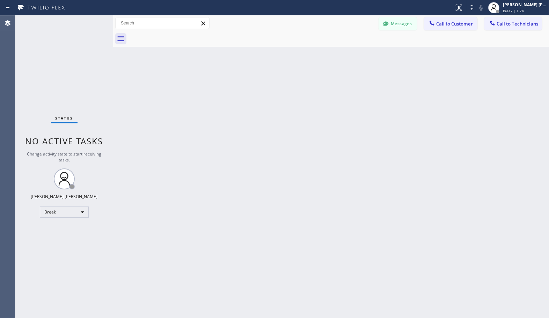
click at [354, 53] on div "Back to Dashboard Change Sender ID Customers Technicians Select a contact Outbo…" at bounding box center [331, 166] width 436 height 302
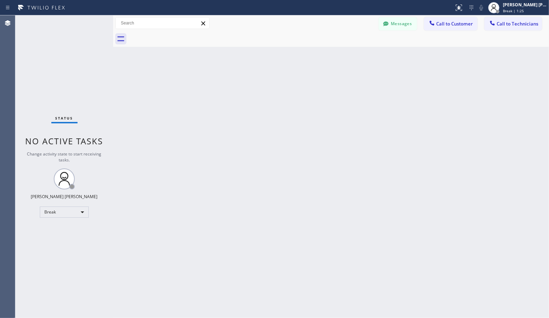
click at [354, 53] on div "Back to Dashboard Change Sender ID Customers Technicians Select a contact Outbo…" at bounding box center [331, 166] width 436 height 302
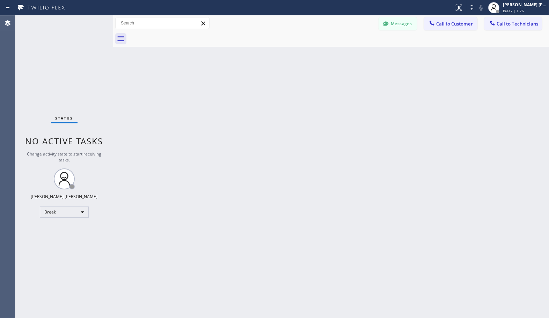
click at [354, 53] on div "Back to Dashboard Change Sender ID Customers Technicians Select a contact Outbo…" at bounding box center [331, 166] width 436 height 302
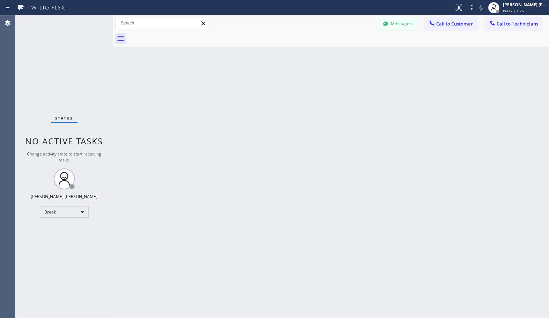
click at [354, 53] on div "Back to Dashboard Change Sender ID Customers Technicians Select a contact Outbo…" at bounding box center [331, 166] width 436 height 302
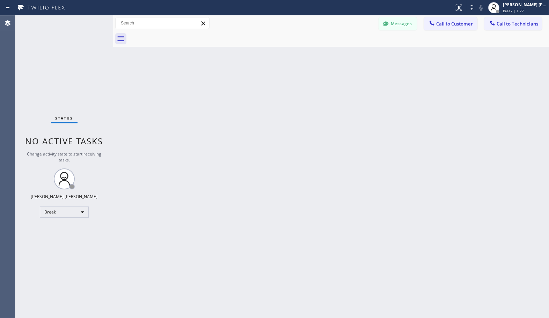
click at [354, 53] on div "Back to Dashboard Change Sender ID Customers Technicians Select a contact Outbo…" at bounding box center [331, 166] width 436 height 302
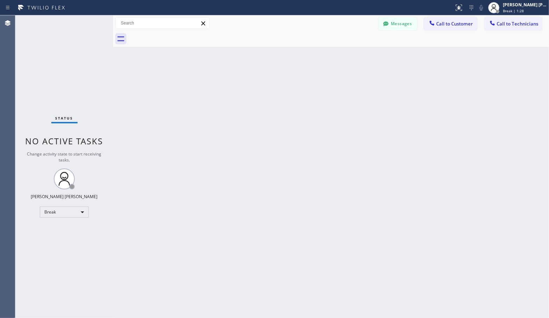
click at [354, 53] on div "Back to Dashboard Change Sender ID Customers Technicians Select a contact Outbo…" at bounding box center [331, 166] width 436 height 302
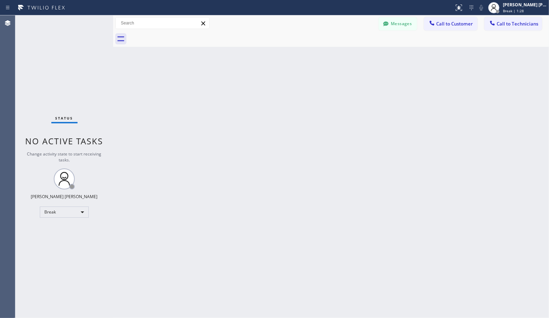
click at [354, 53] on div "Back to Dashboard Change Sender ID Customers Technicians Select a contact Outbo…" at bounding box center [331, 166] width 436 height 302
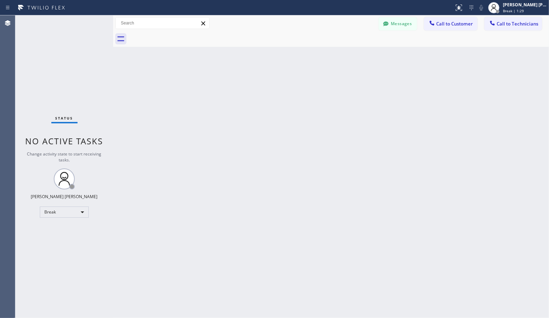
click at [354, 53] on div "Back to Dashboard Change Sender ID Customers Technicians Select a contact Outbo…" at bounding box center [331, 166] width 436 height 302
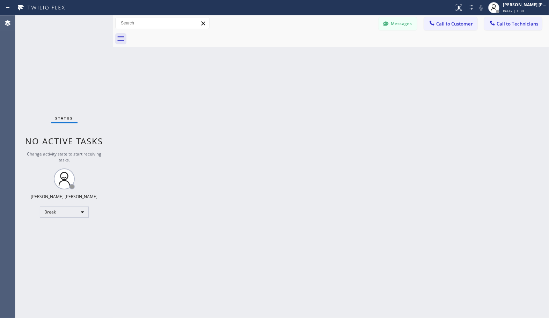
click at [354, 53] on div "Back to Dashboard Change Sender ID Customers Technicians Select a contact Outbo…" at bounding box center [331, 166] width 436 height 302
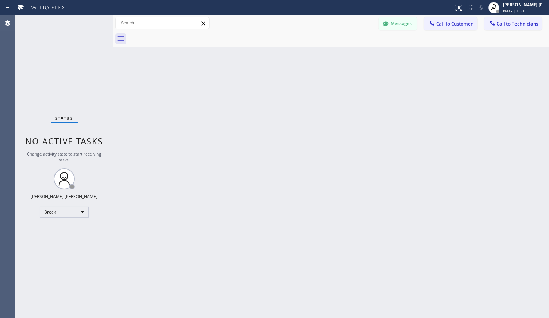
click at [354, 53] on div "Back to Dashboard Change Sender ID Customers Technicians Select a contact Outbo…" at bounding box center [331, 166] width 436 height 302
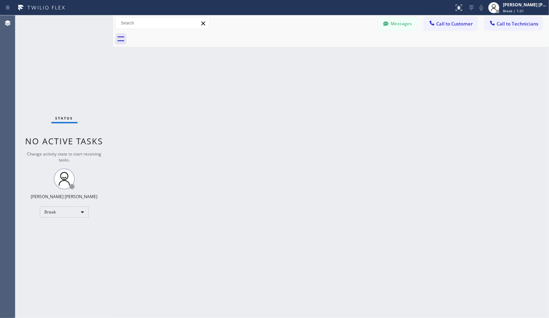
click at [354, 53] on div "Back to Dashboard Change Sender ID Customers Technicians Select a contact Outbo…" at bounding box center [331, 166] width 436 height 302
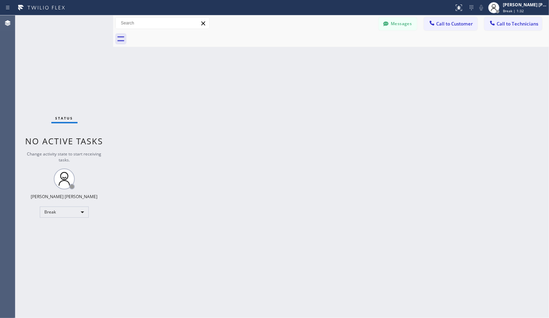
click at [354, 53] on div "Back to Dashboard Change Sender ID Customers Technicians Select a contact Outbo…" at bounding box center [331, 166] width 436 height 302
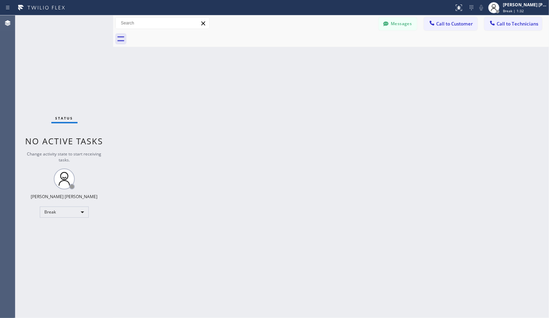
click at [354, 53] on div "Back to Dashboard Change Sender ID Customers Technicians Select a contact Outbo…" at bounding box center [331, 166] width 436 height 302
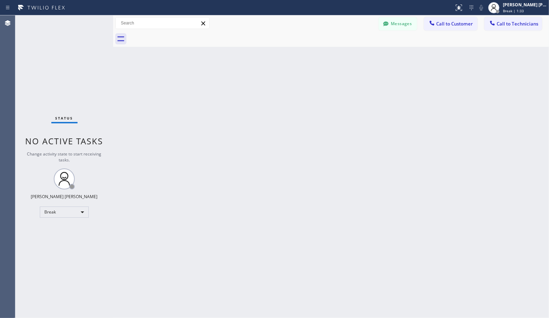
click at [354, 53] on div "Back to Dashboard Change Sender ID Customers Technicians Select a contact Outbo…" at bounding box center [331, 166] width 436 height 302
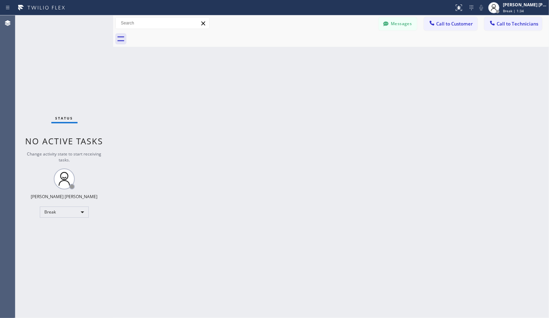
click at [354, 53] on div "Back to Dashboard Change Sender ID Customers Technicians Select a contact Outbo…" at bounding box center [331, 166] width 436 height 302
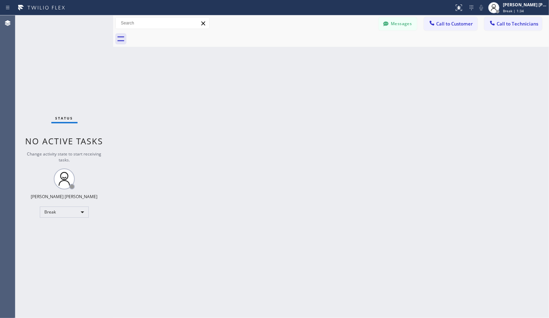
click at [354, 53] on div "Back to Dashboard Change Sender ID Customers Technicians Select a contact Outbo…" at bounding box center [331, 166] width 436 height 302
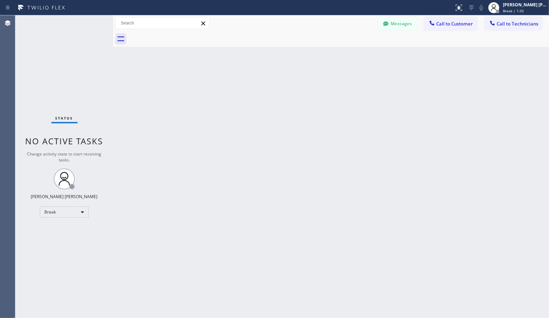
click at [354, 53] on div "Back to Dashboard Change Sender ID Customers Technicians Select a contact Outbo…" at bounding box center [331, 166] width 436 height 302
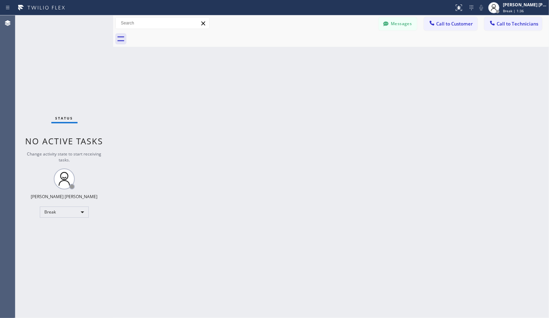
click at [354, 53] on div "Back to Dashboard Change Sender ID Customers Technicians Select a contact Outbo…" at bounding box center [331, 166] width 436 height 302
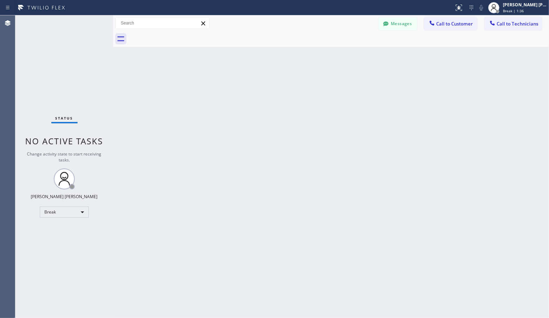
click at [354, 53] on div "Back to Dashboard Change Sender ID Customers Technicians Select a contact Outbo…" at bounding box center [331, 166] width 436 height 302
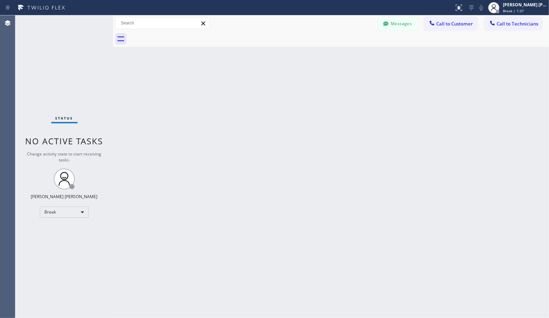
click at [354, 53] on div "Back to Dashboard Change Sender ID Customers Technicians Select a contact Outbo…" at bounding box center [331, 166] width 436 height 302
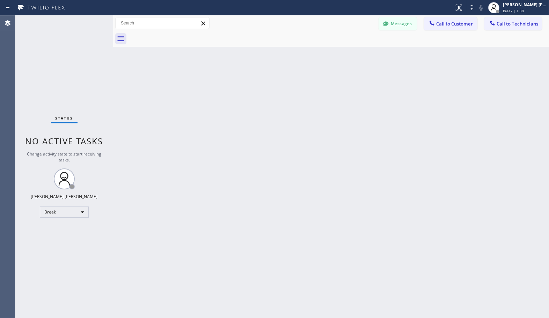
click at [354, 53] on div "Back to Dashboard Change Sender ID Customers Technicians Select a contact Outbo…" at bounding box center [331, 166] width 436 height 302
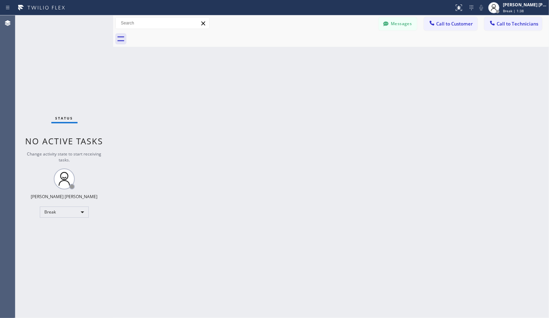
click at [354, 53] on div "Back to Dashboard Change Sender ID Customers Technicians Select a contact Outbo…" at bounding box center [331, 166] width 436 height 302
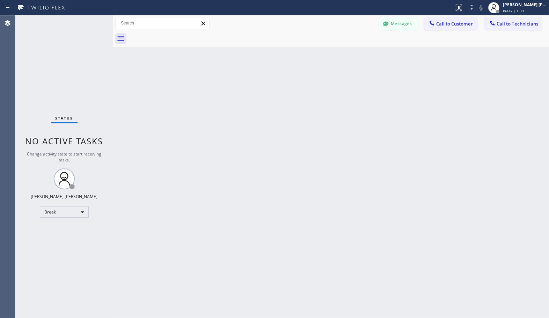
click at [354, 53] on div "Back to Dashboard Change Sender ID Customers Technicians Select a contact Outbo…" at bounding box center [331, 166] width 436 height 302
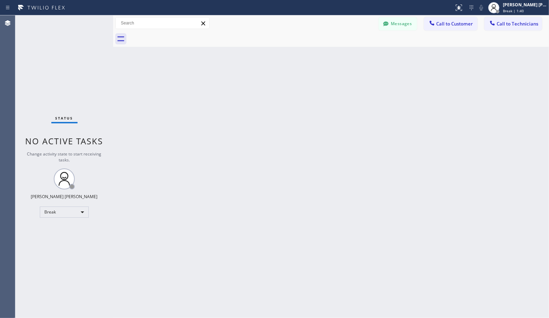
click at [354, 53] on div "Back to Dashboard Change Sender ID Customers Technicians Select a contact Outbo…" at bounding box center [331, 166] width 436 height 302
click
drag, startPoint x: 352, startPoint y: 51, endPoint x: 403, endPoint y: 52, distance: 51.0
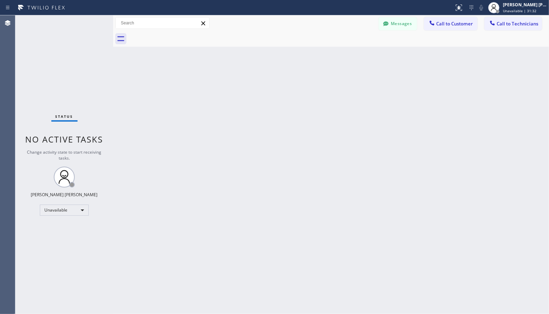
drag, startPoint x: 409, startPoint y: 122, endPoint x: 427, endPoint y: 92, distance: 34.7
